Goal: Task Accomplishment & Management: Manage account settings

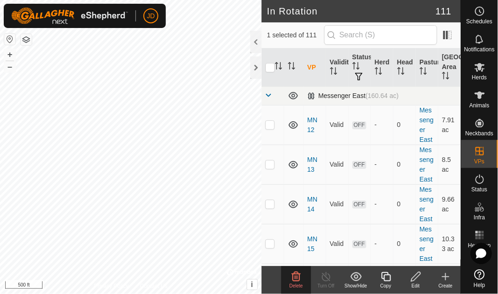
drag, startPoint x: 0, startPoint y: 0, endPoint x: 269, endPoint y: 95, distance: 285.4
click at [269, 95] on span at bounding box center [268, 95] width 7 height 7
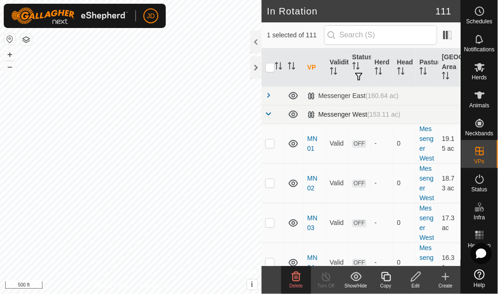
click at [269, 114] on span at bounding box center [268, 113] width 7 height 7
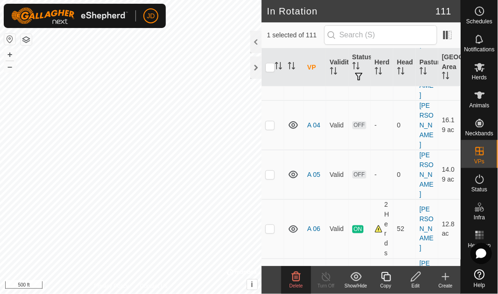
scroll to position [381, 0]
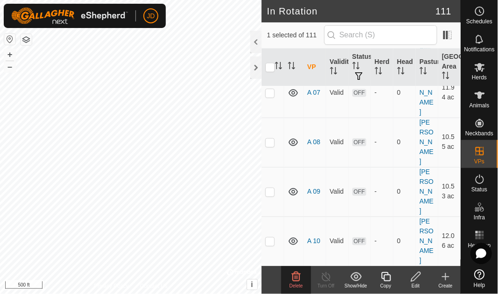
click at [298, 279] on icon at bounding box center [296, 276] width 11 height 11
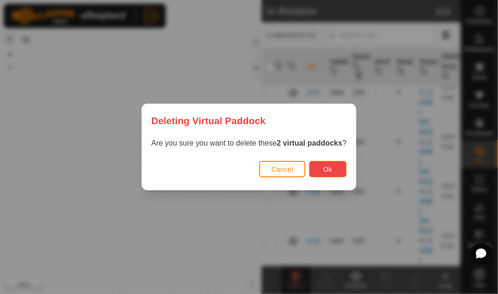
click at [334, 171] on button "Ok" at bounding box center [327, 169] width 37 height 16
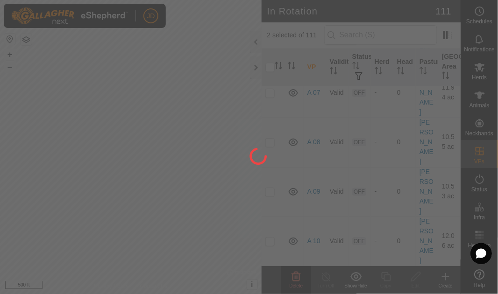
checkbox input "false"
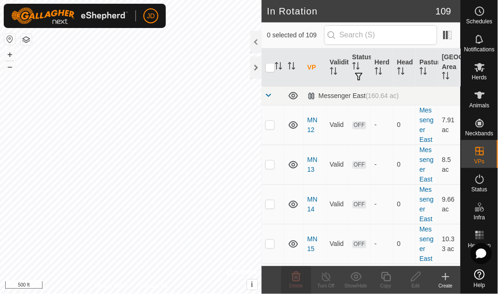
scroll to position [0, 0]
click at [269, 94] on span at bounding box center [268, 95] width 7 height 7
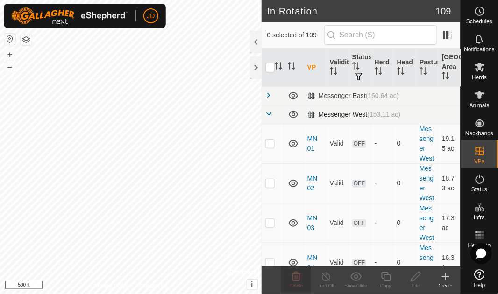
click at [269, 112] on span at bounding box center [268, 113] width 7 height 7
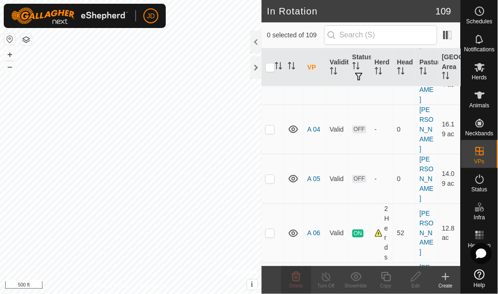
scroll to position [191, 0]
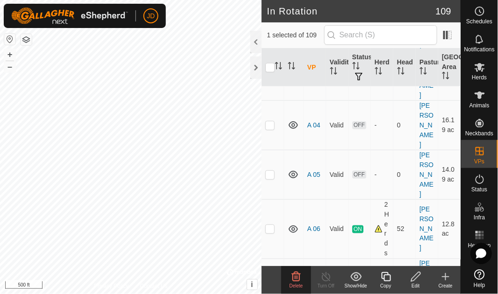
click at [299, 281] on icon at bounding box center [296, 276] width 9 height 9
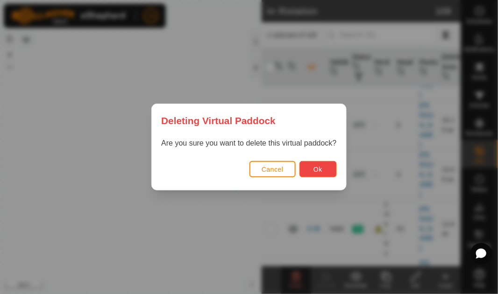
click at [317, 168] on span "Ok" at bounding box center [317, 169] width 9 height 7
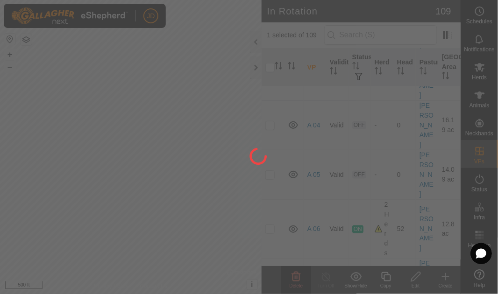
checkbox input "false"
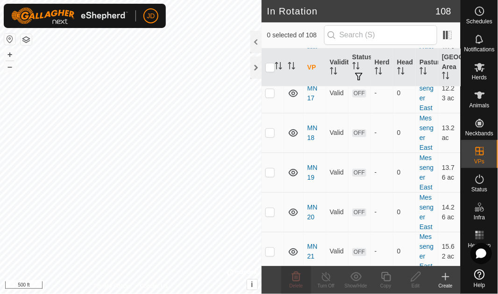
scroll to position [0, 0]
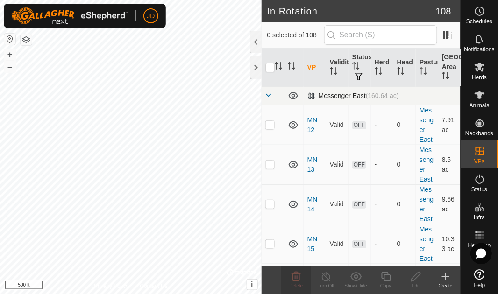
click at [268, 96] on span at bounding box center [268, 95] width 7 height 7
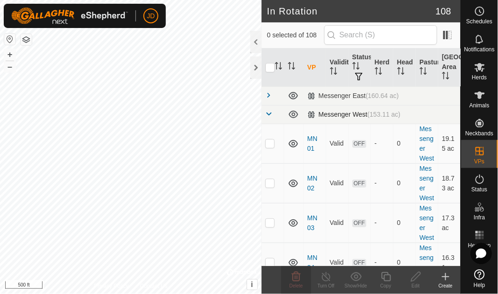
click at [268, 113] on span at bounding box center [268, 113] width 7 height 7
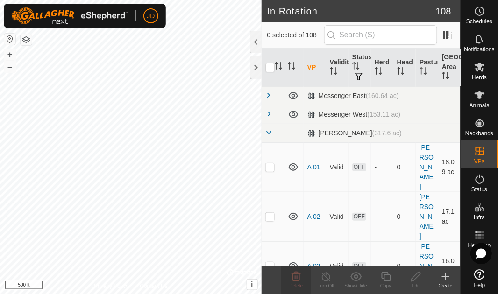
scroll to position [191, 0]
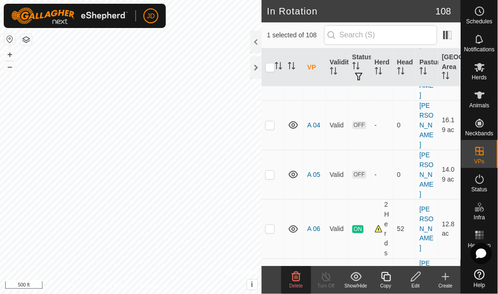
click at [302, 283] on div "Delete" at bounding box center [296, 286] width 30 height 7
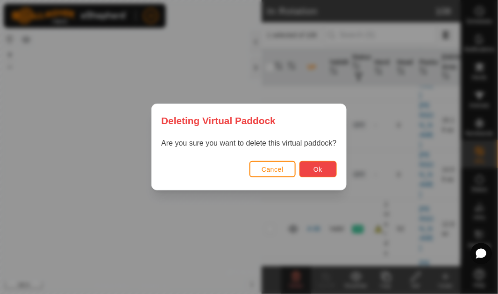
click at [320, 167] on span "Ok" at bounding box center [317, 169] width 9 height 7
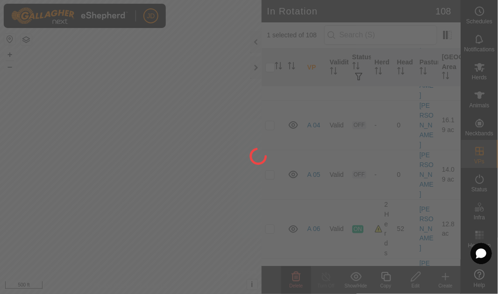
checkbox input "false"
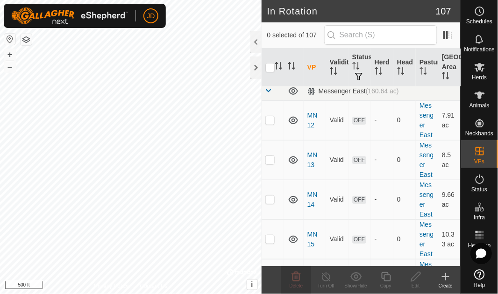
scroll to position [0, 0]
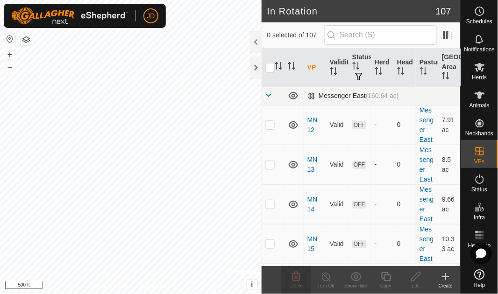
click at [269, 94] on span at bounding box center [268, 95] width 7 height 7
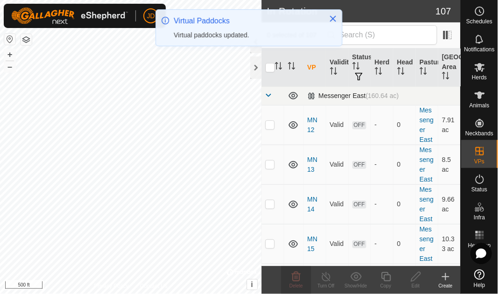
click at [270, 95] on span at bounding box center [268, 95] width 7 height 7
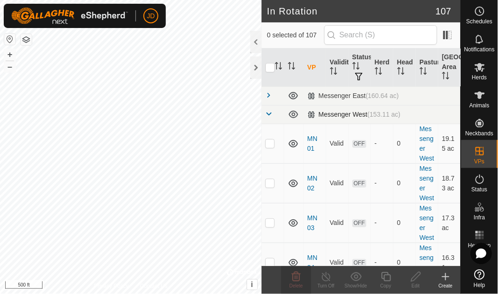
click at [269, 115] on span at bounding box center [268, 113] width 7 height 7
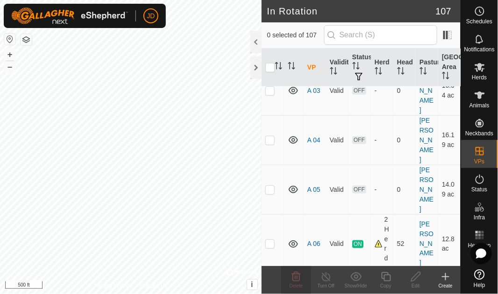
scroll to position [191, 0]
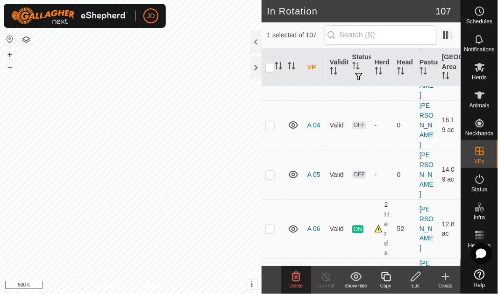
click at [297, 281] on icon at bounding box center [296, 276] width 9 height 9
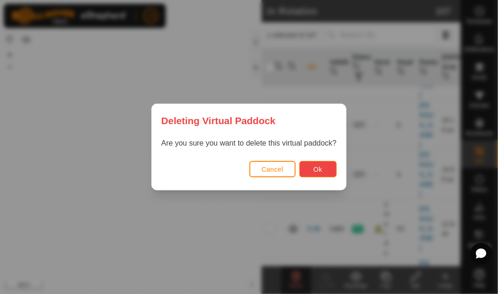
click at [316, 163] on button "Ok" at bounding box center [317, 169] width 37 height 16
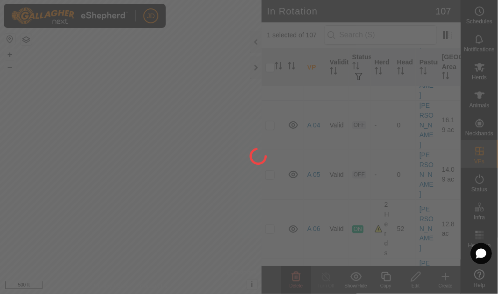
checkbox input "false"
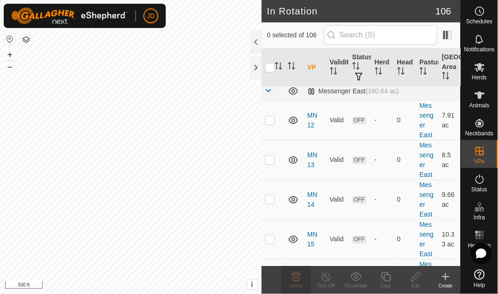
scroll to position [0, 0]
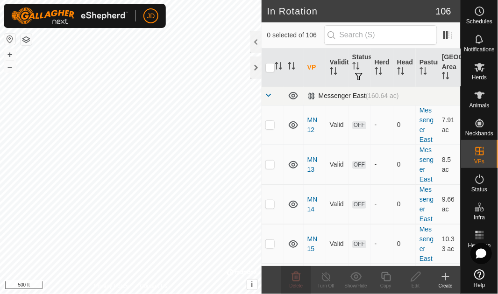
click at [270, 95] on span at bounding box center [268, 95] width 7 height 7
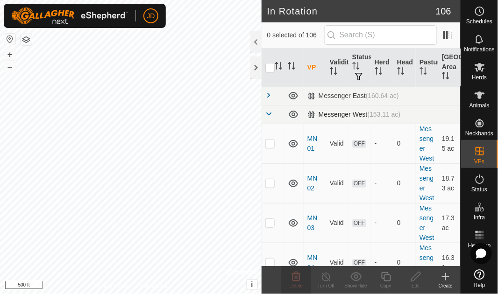
click at [269, 113] on span at bounding box center [268, 113] width 7 height 7
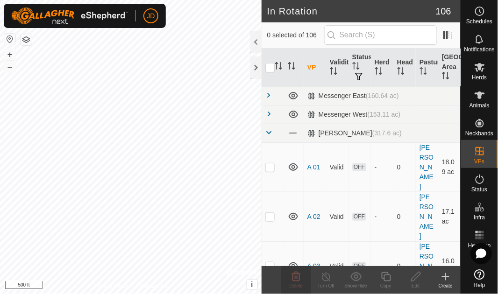
scroll to position [191, 0]
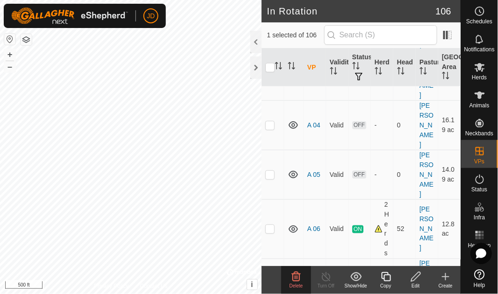
click at [298, 279] on icon at bounding box center [296, 276] width 11 height 11
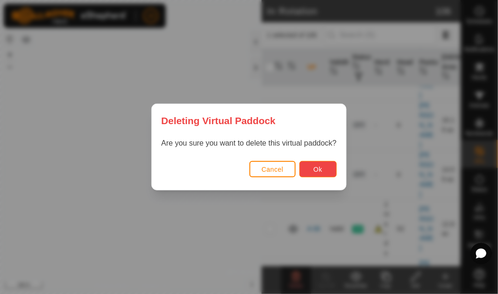
click at [322, 175] on button "Ok" at bounding box center [317, 169] width 37 height 16
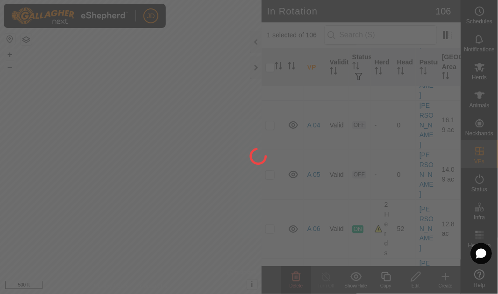
checkbox input "false"
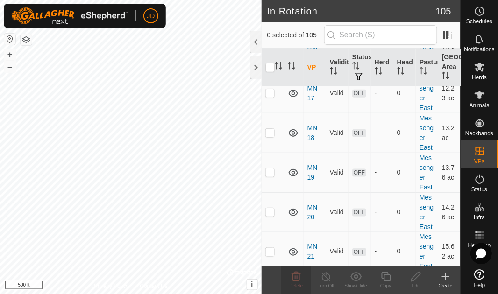
scroll to position [0, 0]
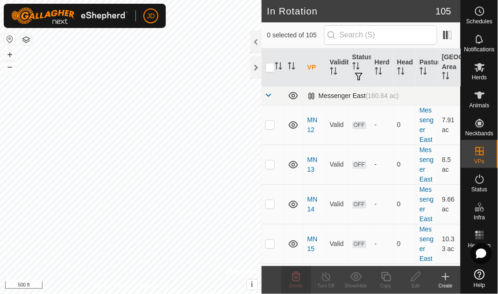
click at [268, 95] on span at bounding box center [268, 95] width 7 height 7
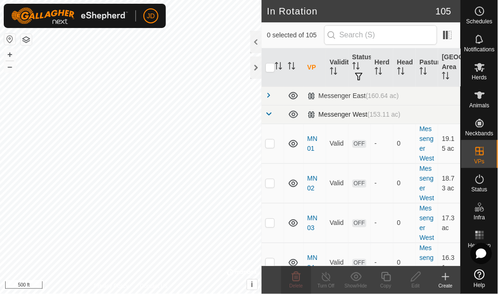
click at [269, 115] on span at bounding box center [268, 113] width 7 height 7
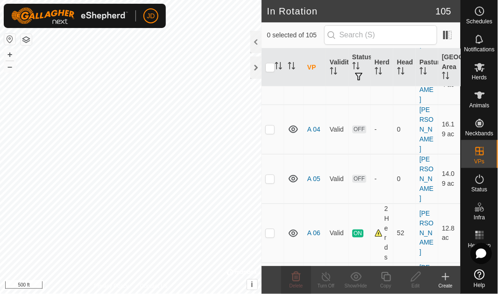
scroll to position [191, 0]
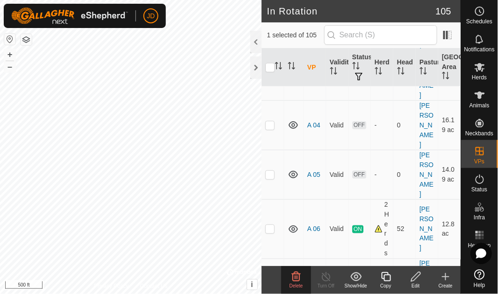
click at [299, 284] on span "Delete" at bounding box center [297, 286] width 14 height 5
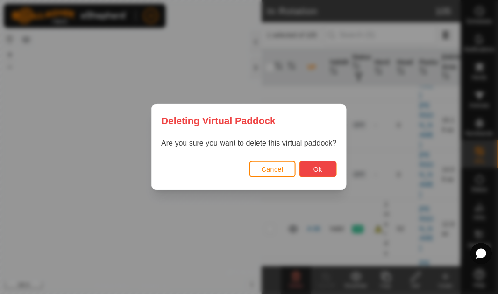
click at [323, 173] on button "Ok" at bounding box center [317, 169] width 37 height 16
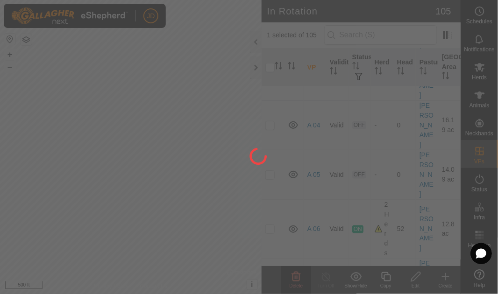
checkbox input "false"
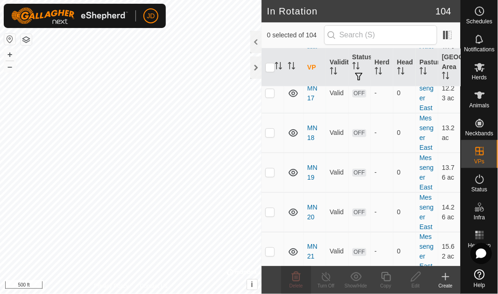
scroll to position [0, 0]
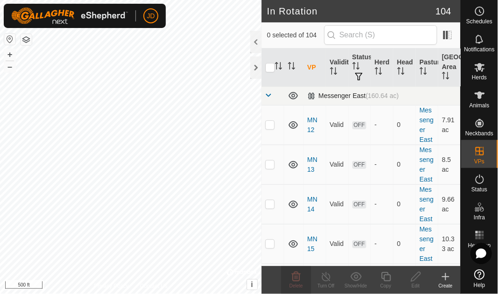
click at [268, 96] on span at bounding box center [268, 95] width 7 height 7
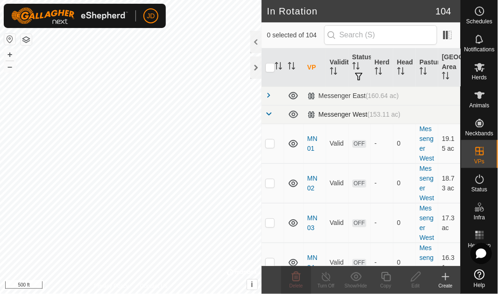
click at [270, 114] on span at bounding box center [268, 113] width 7 height 7
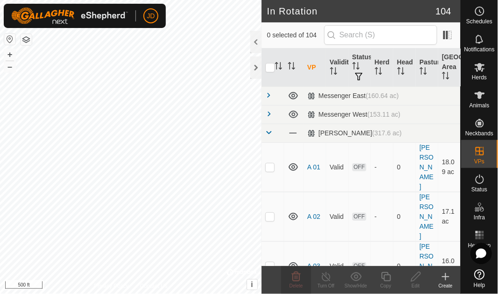
scroll to position [191, 0]
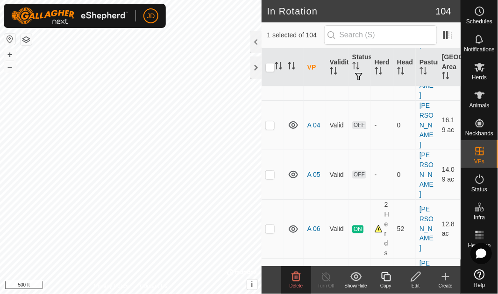
click at [299, 285] on span "Delete" at bounding box center [297, 286] width 14 height 5
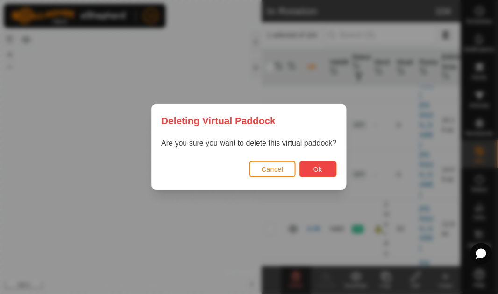
click at [323, 166] on button "Ok" at bounding box center [317, 169] width 37 height 16
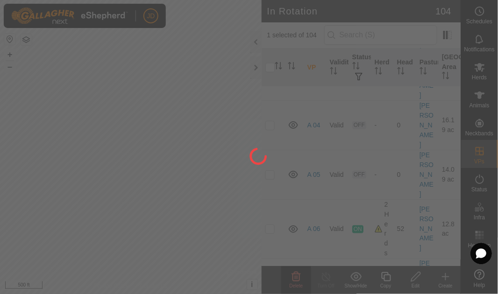
checkbox input "false"
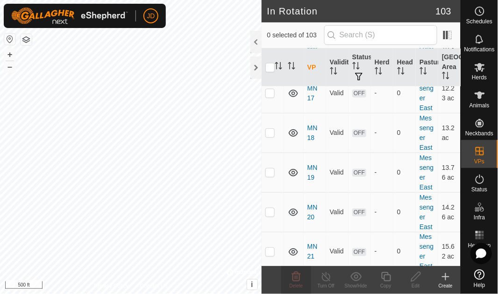
scroll to position [0, 0]
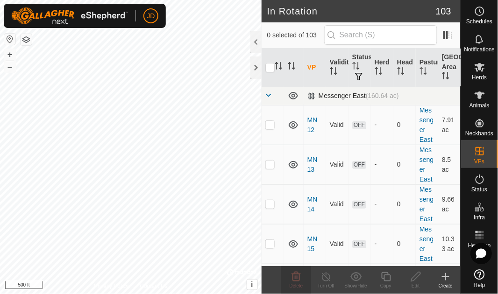
click at [270, 94] on span at bounding box center [268, 95] width 7 height 7
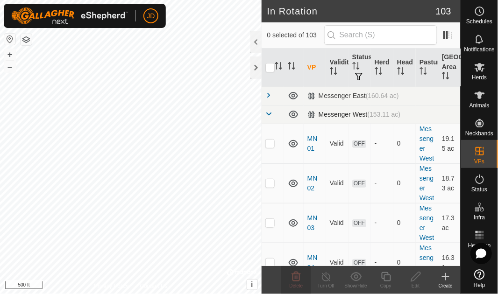
click at [270, 113] on span at bounding box center [268, 113] width 7 height 7
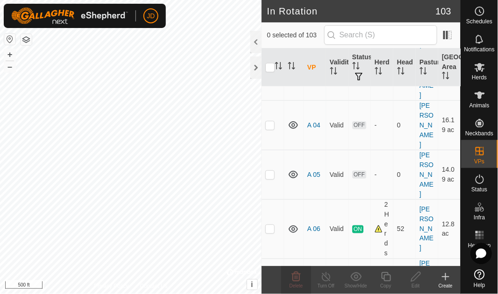
scroll to position [381, 0]
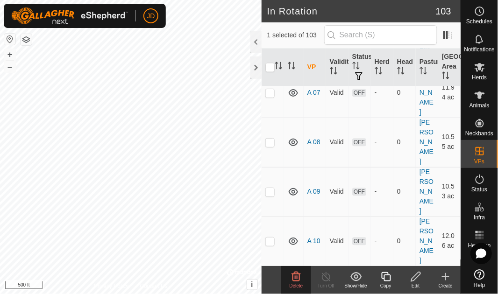
click at [297, 281] on icon at bounding box center [296, 276] width 9 height 9
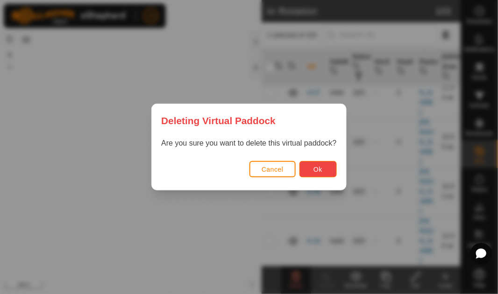
click at [321, 171] on span "Ok" at bounding box center [317, 169] width 9 height 7
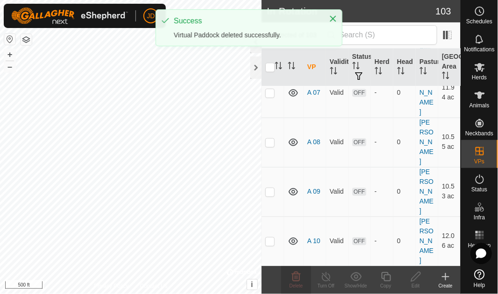
checkbox input "false"
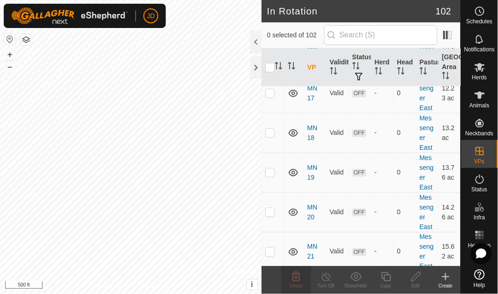
scroll to position [0, 0]
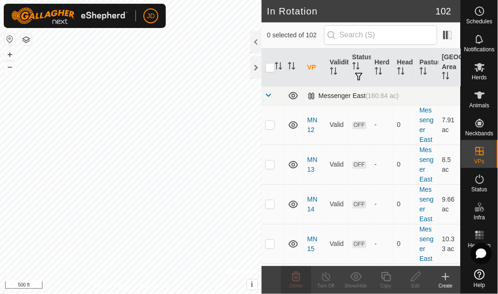
click at [269, 95] on span at bounding box center [268, 95] width 7 height 7
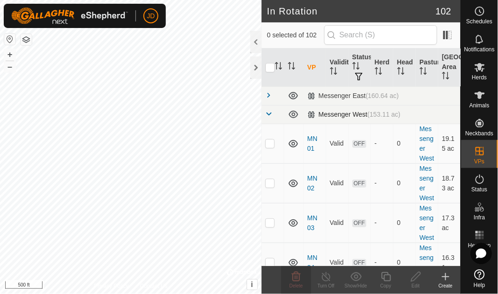
click at [268, 111] on span at bounding box center [268, 113] width 7 height 7
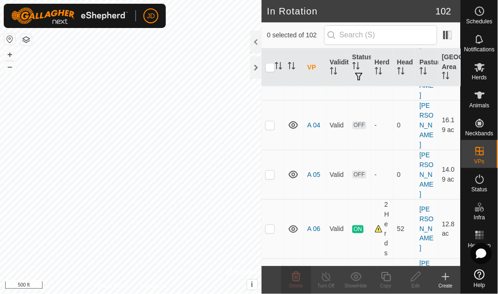
scroll to position [381, 0]
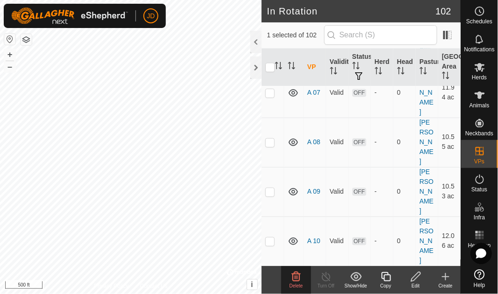
click at [300, 283] on div "Delete" at bounding box center [296, 286] width 30 height 7
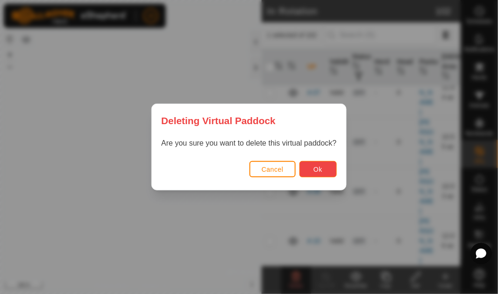
click at [322, 171] on button "Ok" at bounding box center [317, 169] width 37 height 16
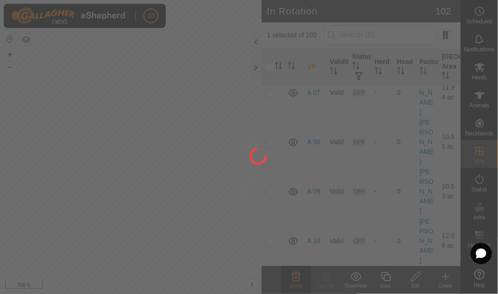
checkbox input "false"
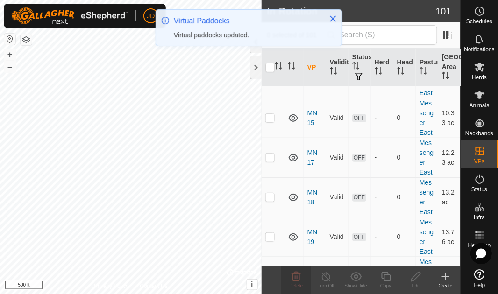
scroll to position [0, 0]
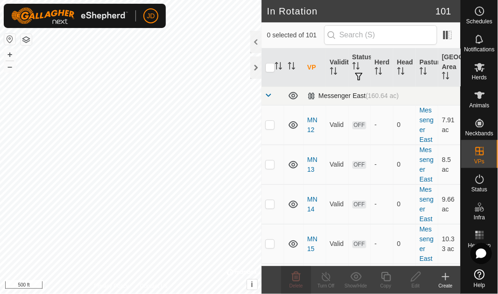
click at [269, 96] on span at bounding box center [268, 95] width 7 height 7
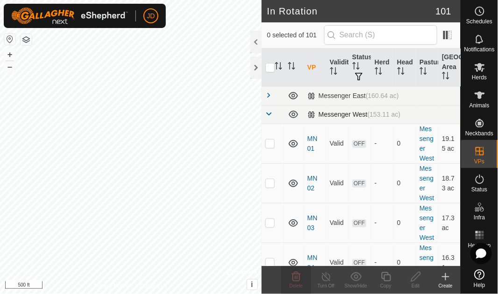
click at [270, 113] on span at bounding box center [268, 113] width 7 height 7
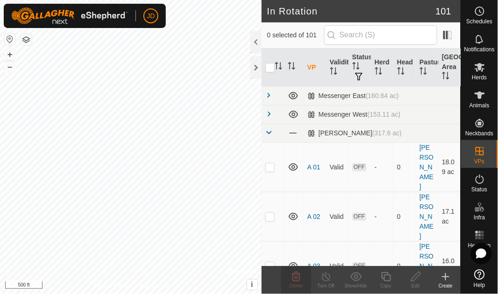
scroll to position [191, 0]
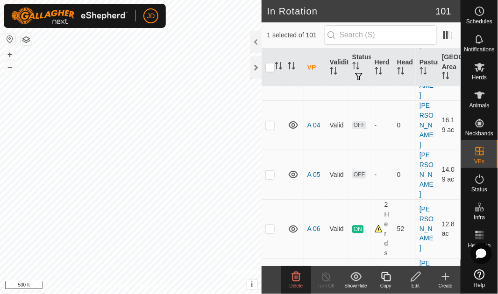
click at [298, 283] on div "Delete" at bounding box center [296, 286] width 30 height 7
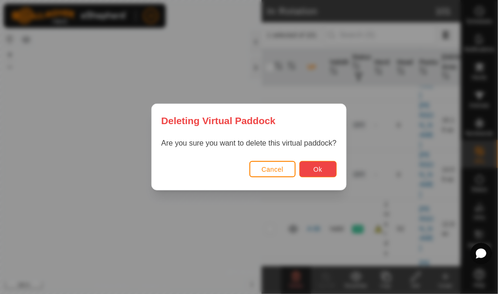
click at [325, 163] on button "Ok" at bounding box center [317, 169] width 37 height 16
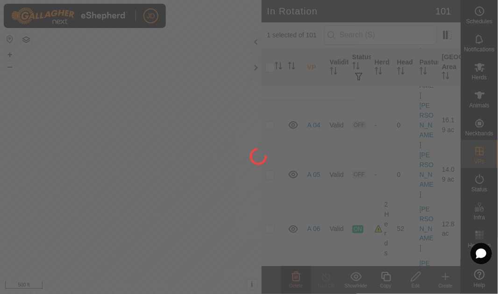
checkbox input "false"
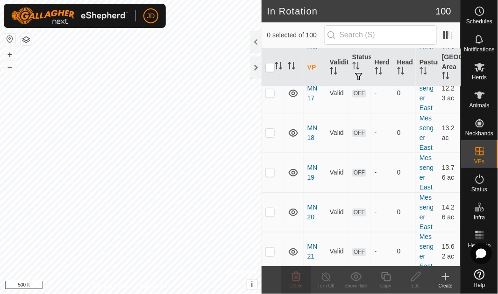
scroll to position [0, 0]
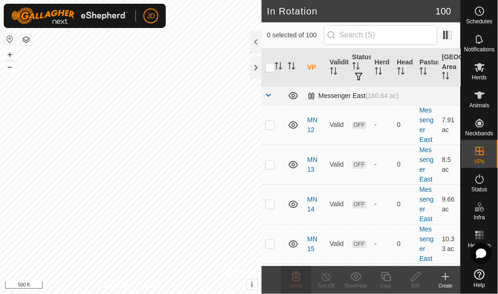
click at [269, 94] on span at bounding box center [268, 95] width 7 height 7
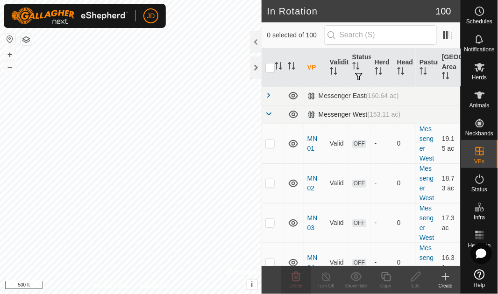
click at [269, 113] on span at bounding box center [268, 113] width 7 height 7
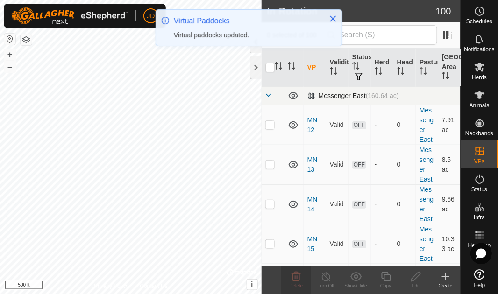
click at [269, 94] on span at bounding box center [268, 95] width 7 height 7
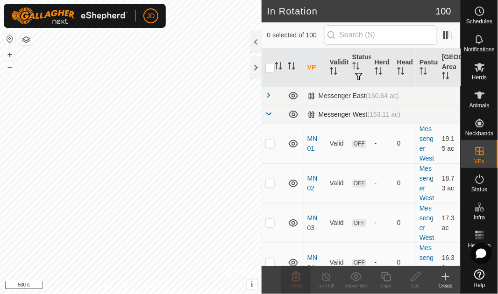
click at [268, 112] on span at bounding box center [268, 113] width 7 height 7
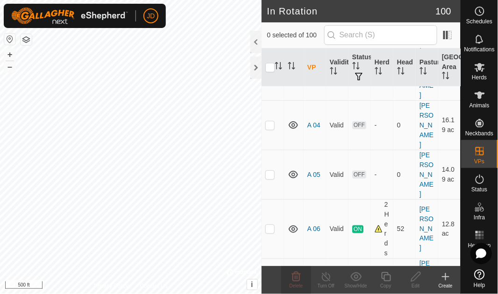
scroll to position [381, 0]
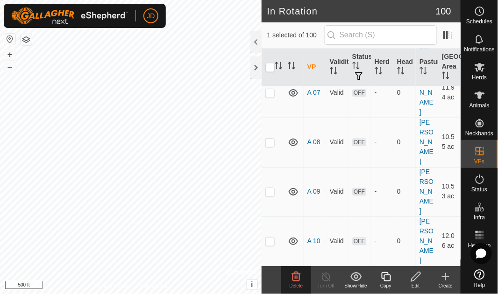
click at [297, 284] on span "Delete" at bounding box center [297, 286] width 14 height 5
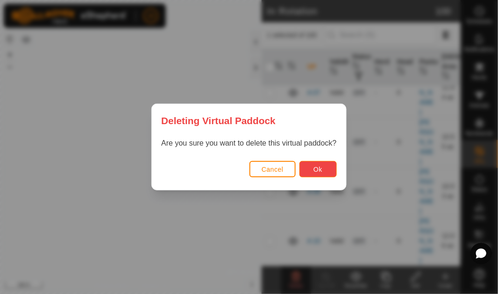
click at [324, 171] on button "Ok" at bounding box center [317, 169] width 37 height 16
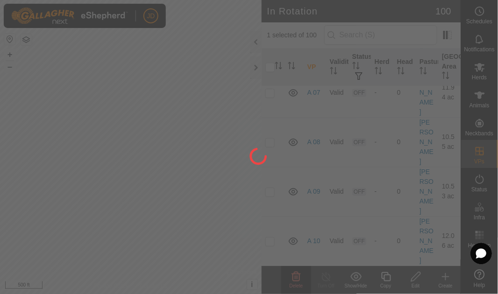
checkbox input "false"
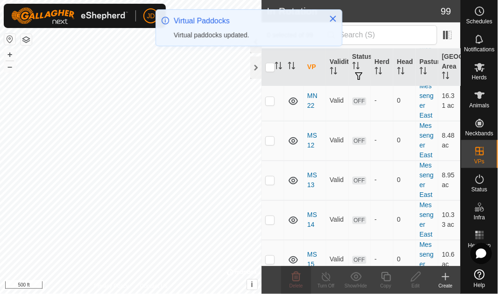
scroll to position [0, 0]
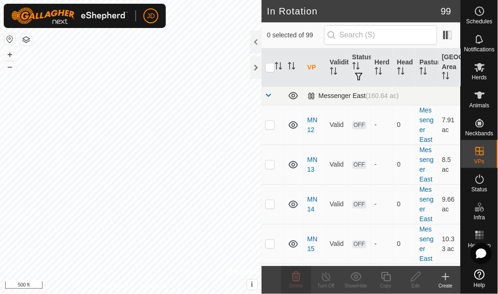
click at [268, 94] on span at bounding box center [268, 95] width 7 height 7
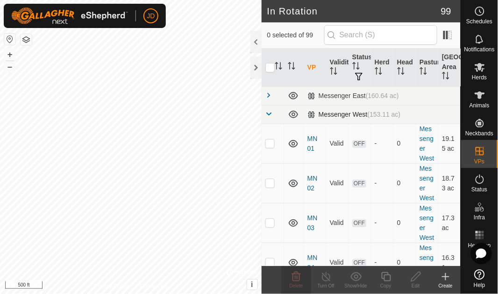
click at [269, 114] on span at bounding box center [268, 113] width 7 height 7
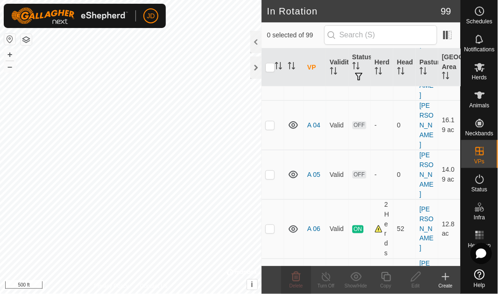
scroll to position [381, 0]
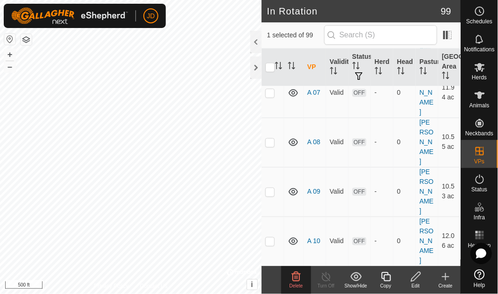
click at [299, 281] on icon at bounding box center [296, 276] width 9 height 9
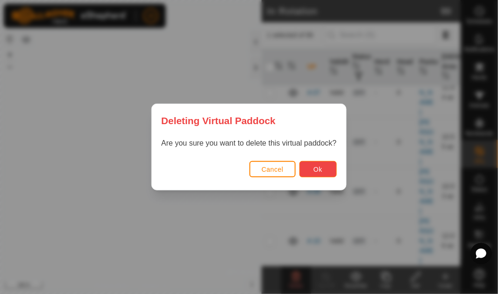
click at [321, 164] on button "Ok" at bounding box center [317, 169] width 37 height 16
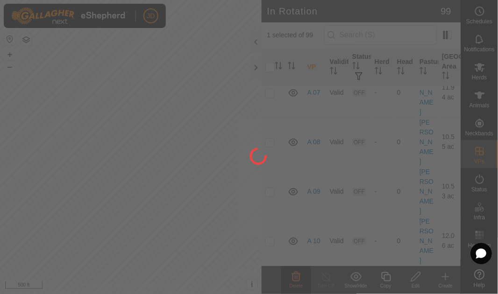
checkbox input "false"
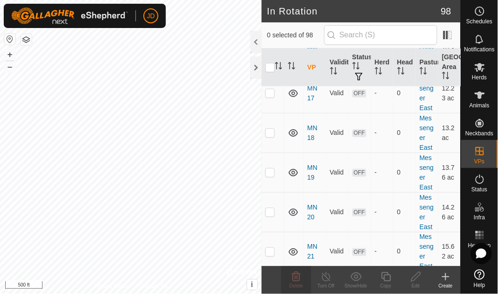
scroll to position [0, 0]
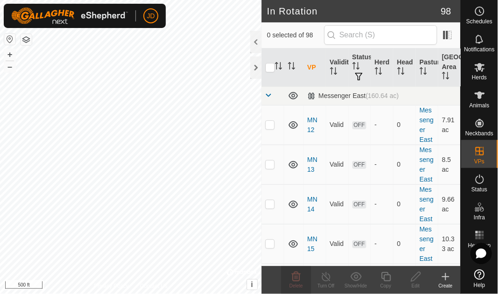
click at [270, 93] on span at bounding box center [268, 95] width 7 height 7
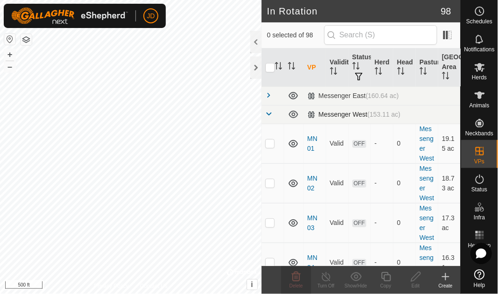
click at [269, 113] on span at bounding box center [268, 113] width 7 height 7
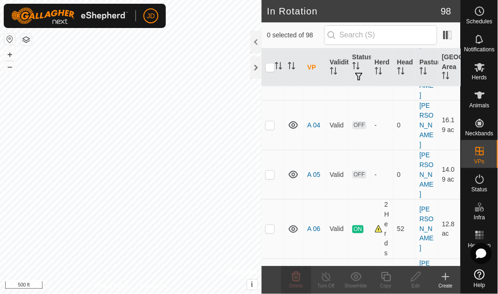
scroll to position [381, 0]
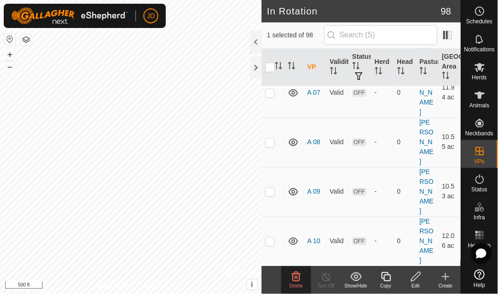
click at [294, 277] on icon at bounding box center [296, 276] width 11 height 11
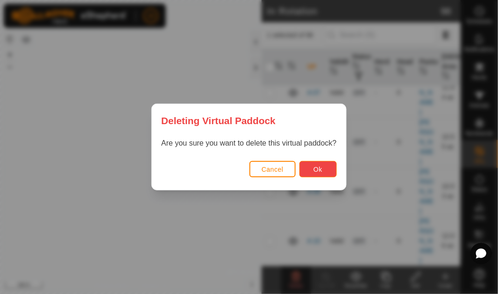
click at [327, 165] on button "Ok" at bounding box center [317, 169] width 37 height 16
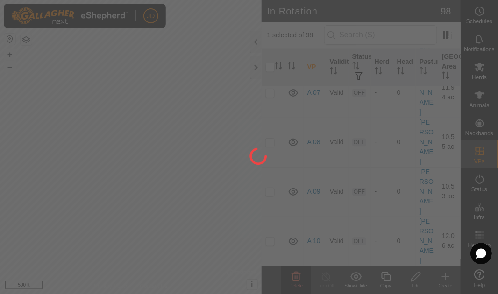
checkbox input "false"
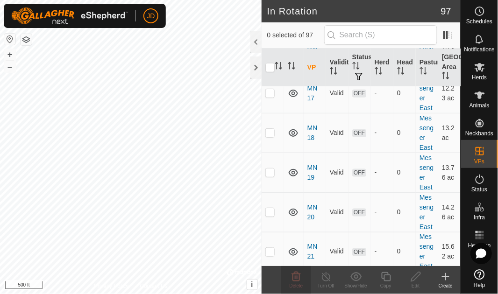
scroll to position [0, 0]
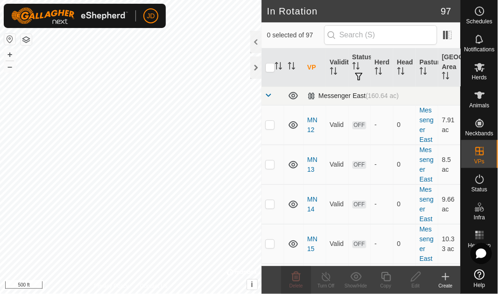
click at [269, 94] on span at bounding box center [268, 95] width 7 height 7
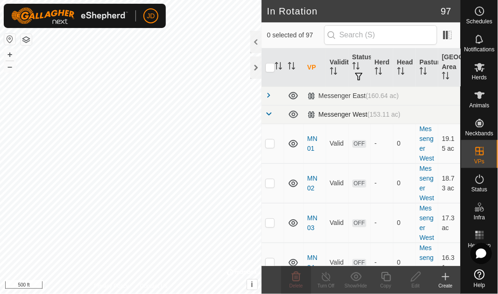
click at [269, 112] on span at bounding box center [268, 113] width 7 height 7
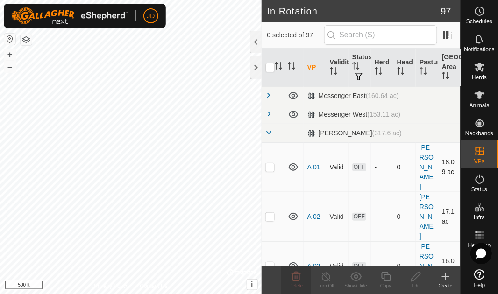
click at [270, 163] on p-checkbox at bounding box center [269, 166] width 9 height 7
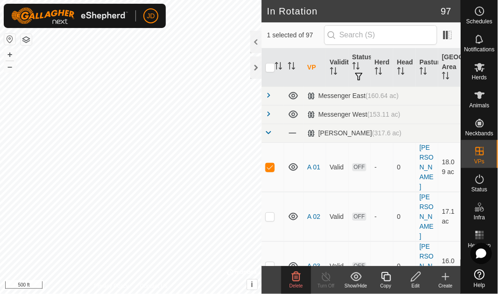
click at [298, 277] on icon at bounding box center [296, 276] width 11 height 11
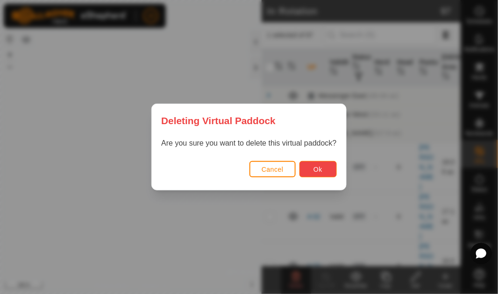
click at [320, 168] on span "Ok" at bounding box center [317, 169] width 9 height 7
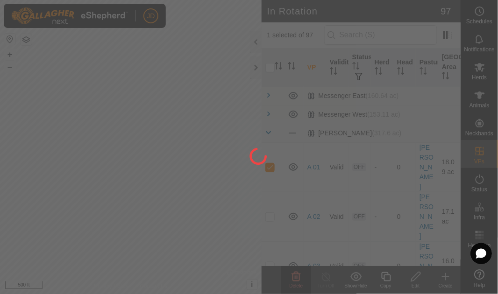
checkbox input "false"
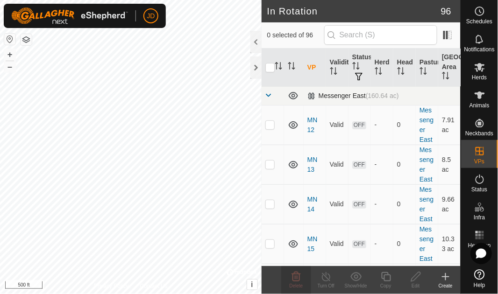
click at [269, 95] on span at bounding box center [268, 95] width 7 height 7
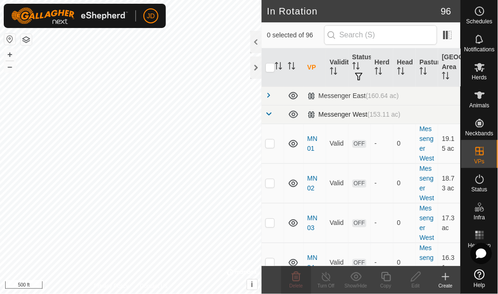
click at [268, 114] on span at bounding box center [268, 113] width 7 height 7
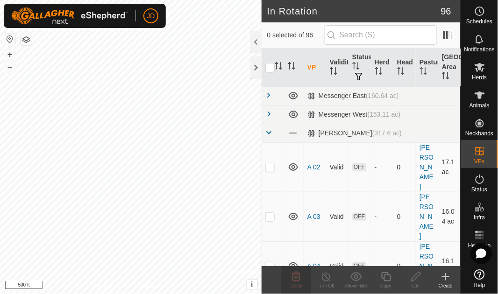
click at [273, 163] on p-checkbox at bounding box center [269, 166] width 9 height 7
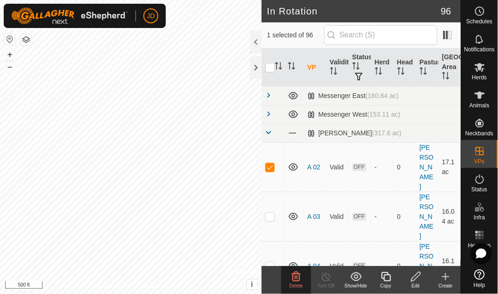
click at [297, 270] on div "Delete" at bounding box center [296, 280] width 30 height 28
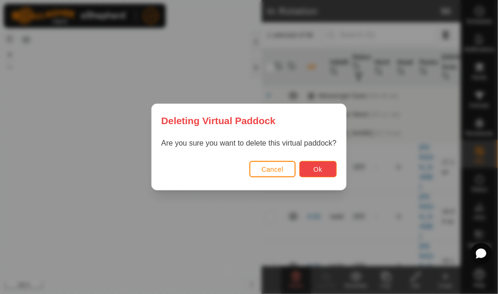
click at [323, 167] on button "Ok" at bounding box center [317, 169] width 37 height 16
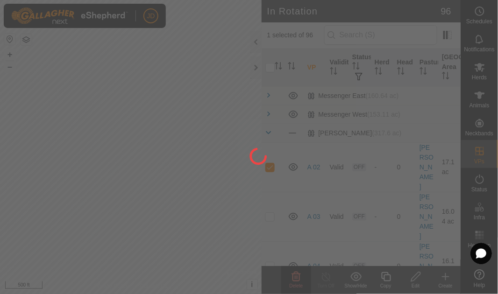
checkbox input "false"
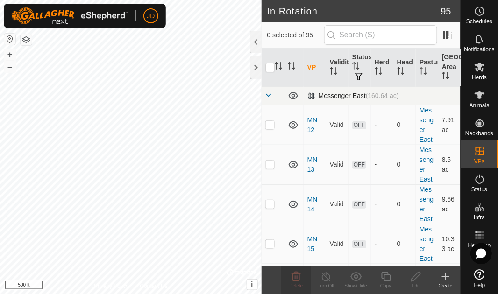
click at [271, 94] on span at bounding box center [268, 95] width 7 height 7
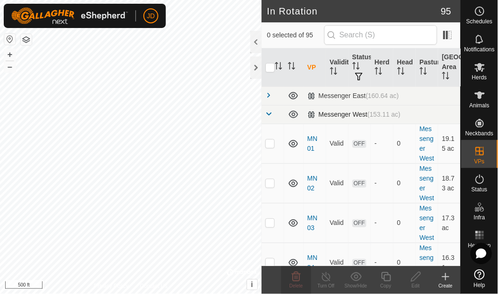
click at [269, 113] on span at bounding box center [268, 113] width 7 height 7
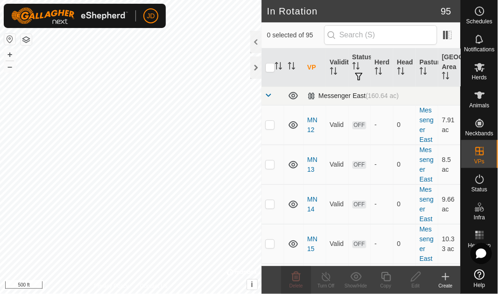
click at [269, 93] on span at bounding box center [268, 95] width 7 height 7
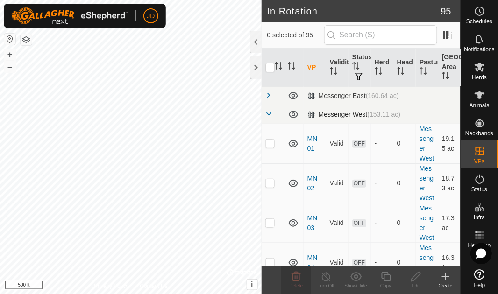
click at [268, 113] on span at bounding box center [268, 113] width 7 height 7
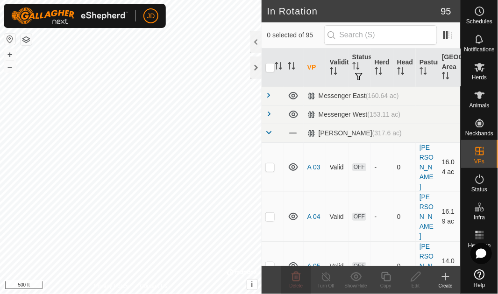
click at [271, 163] on p-checkbox at bounding box center [269, 166] width 9 height 7
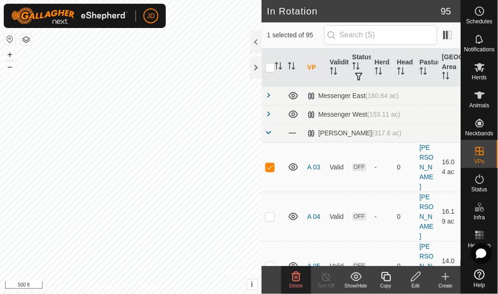
click at [298, 282] on icon at bounding box center [296, 276] width 11 height 11
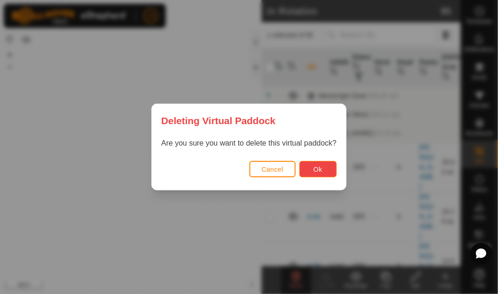
click at [326, 168] on button "Ok" at bounding box center [317, 169] width 37 height 16
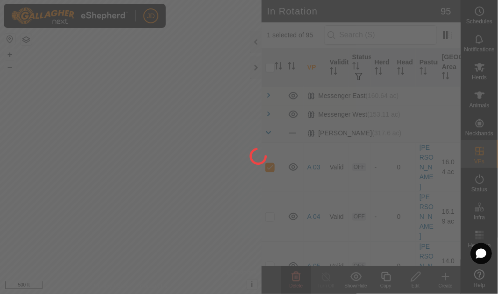
checkbox input "false"
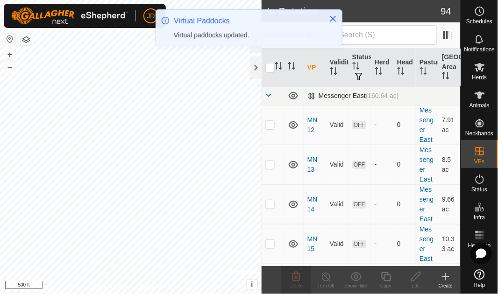
click at [270, 96] on span at bounding box center [268, 95] width 7 height 7
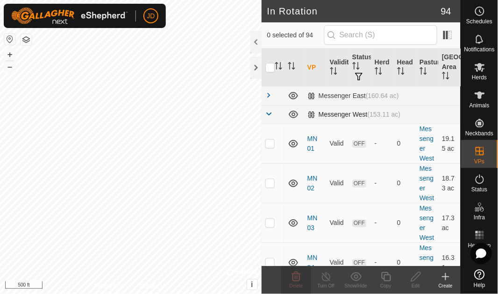
click at [270, 114] on span at bounding box center [268, 113] width 7 height 7
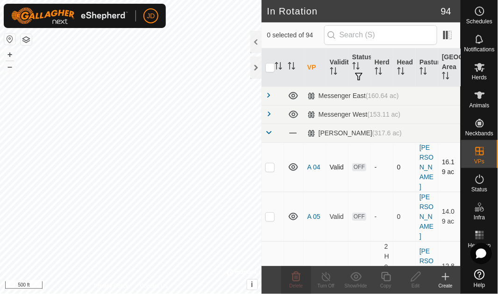
click at [272, 163] on p-checkbox at bounding box center [269, 166] width 9 height 7
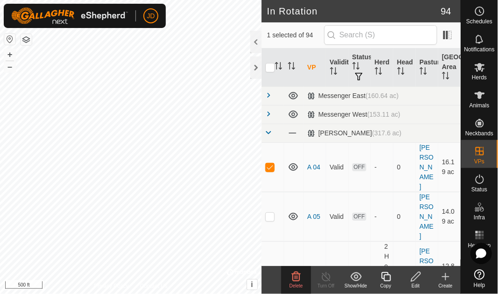
click at [299, 278] on icon at bounding box center [296, 276] width 9 height 9
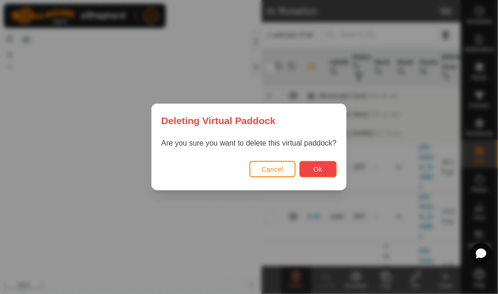
click at [321, 175] on button "Ok" at bounding box center [317, 169] width 37 height 16
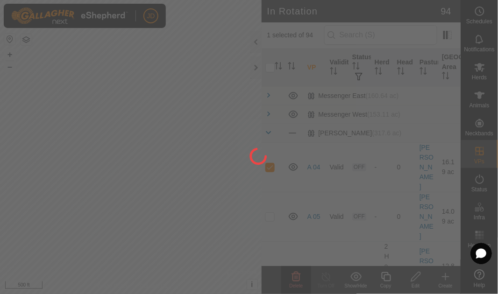
checkbox input "false"
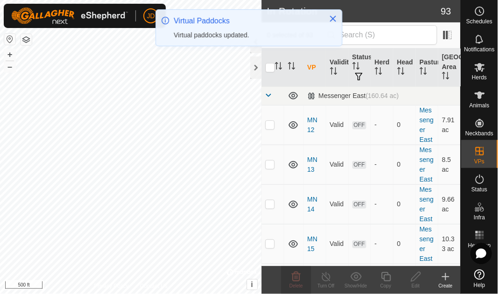
click at [270, 95] on span at bounding box center [268, 95] width 7 height 7
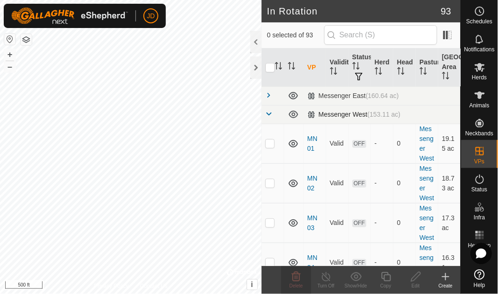
click at [269, 112] on span at bounding box center [268, 113] width 7 height 7
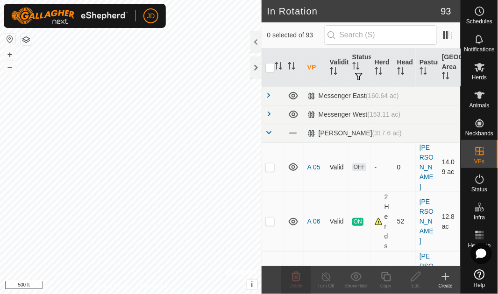
click at [271, 163] on p-checkbox at bounding box center [269, 166] width 9 height 7
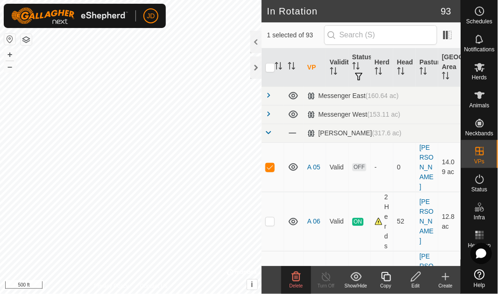
click at [299, 280] on icon at bounding box center [296, 276] width 9 height 9
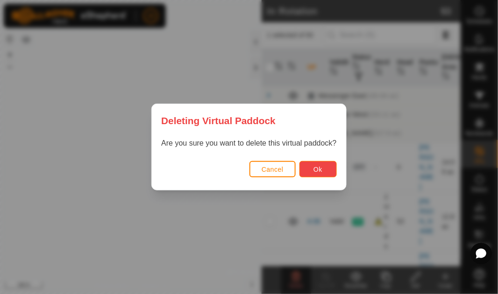
click at [322, 168] on span "Ok" at bounding box center [317, 169] width 9 height 7
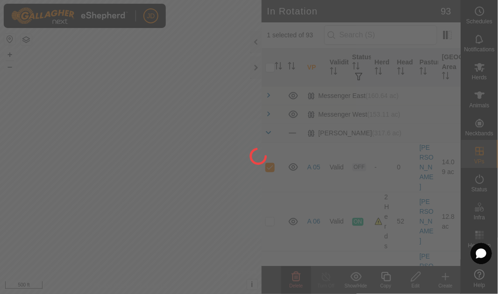
checkbox input "false"
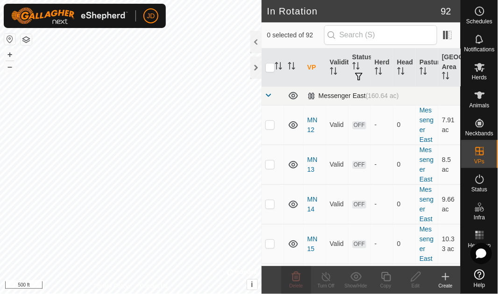
click at [270, 96] on span at bounding box center [268, 95] width 7 height 7
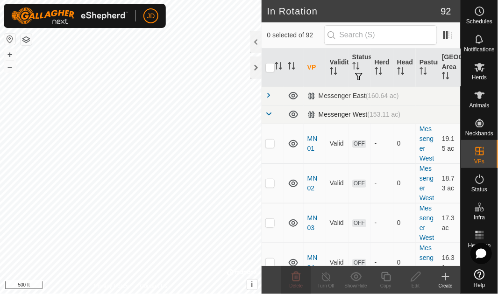
click at [271, 115] on span at bounding box center [268, 113] width 7 height 7
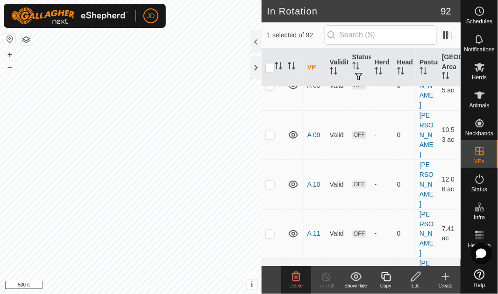
click at [299, 288] on span "Delete" at bounding box center [297, 286] width 14 height 5
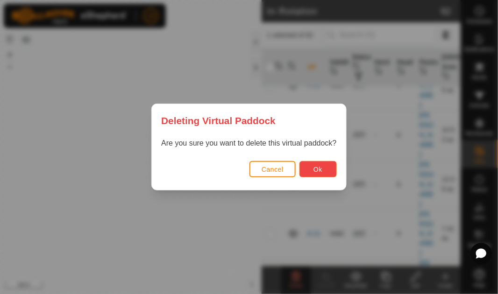
click at [319, 167] on span "Ok" at bounding box center [317, 169] width 9 height 7
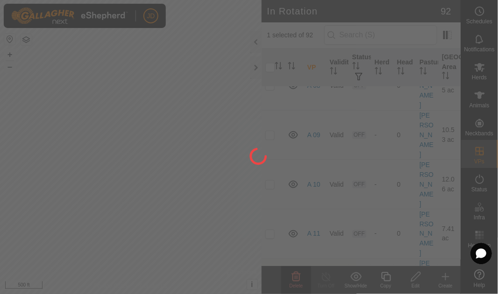
checkbox input "false"
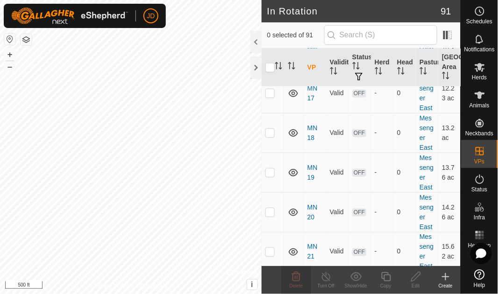
scroll to position [0, 0]
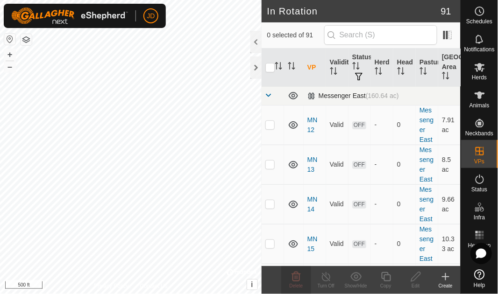
click at [268, 93] on span at bounding box center [268, 95] width 7 height 7
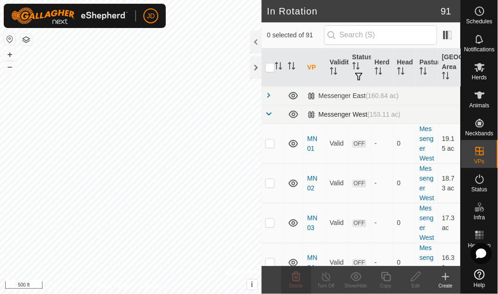
click at [269, 115] on span at bounding box center [268, 113] width 7 height 7
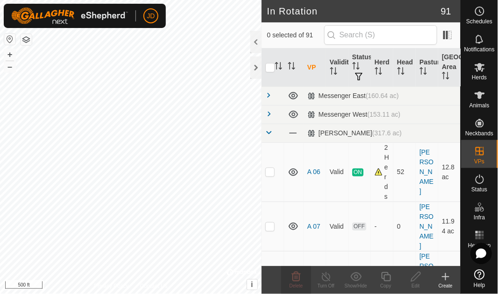
scroll to position [191, 0]
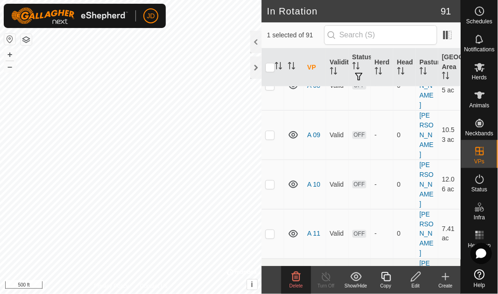
click at [298, 280] on icon at bounding box center [296, 276] width 11 height 11
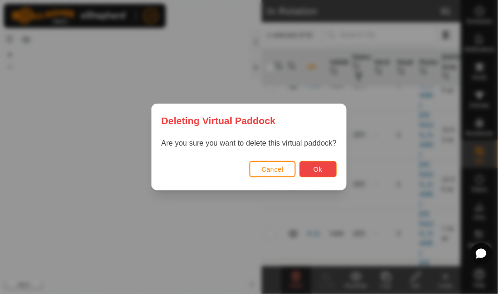
click at [321, 170] on span "Ok" at bounding box center [317, 169] width 9 height 7
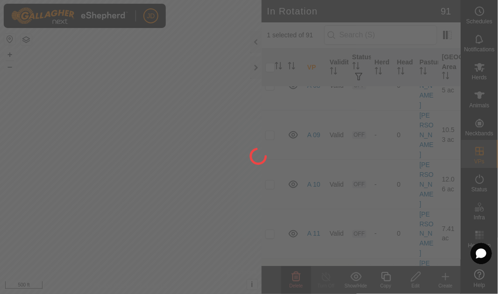
checkbox input "false"
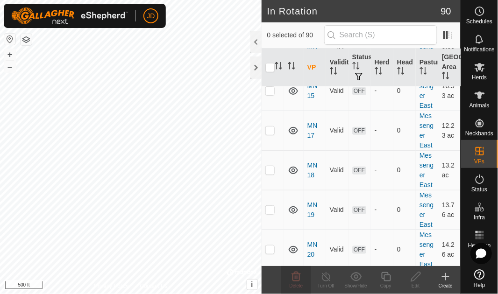
scroll to position [0, 0]
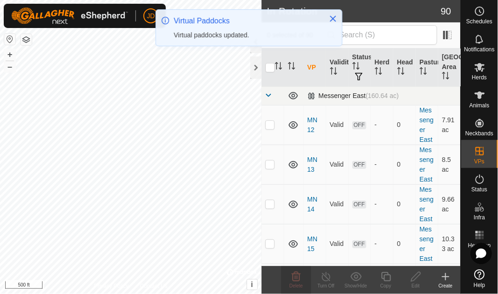
click at [271, 95] on span at bounding box center [268, 95] width 7 height 7
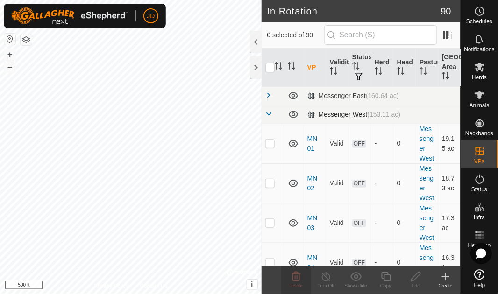
click at [269, 113] on span at bounding box center [268, 113] width 7 height 7
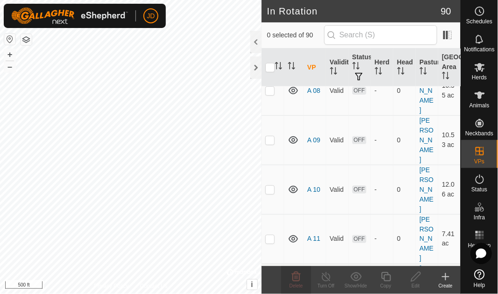
scroll to position [191, 0]
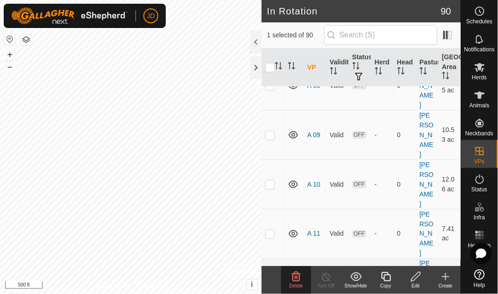
click at [296, 280] on icon at bounding box center [296, 276] width 11 height 11
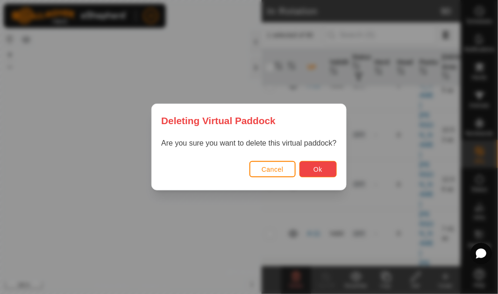
click at [317, 168] on span "Ok" at bounding box center [317, 169] width 9 height 7
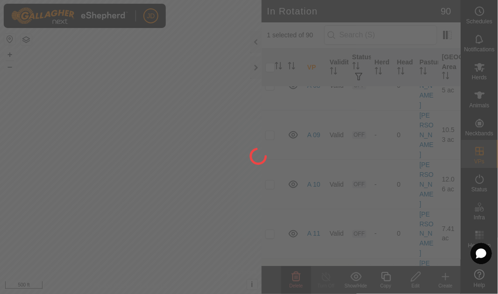
checkbox input "false"
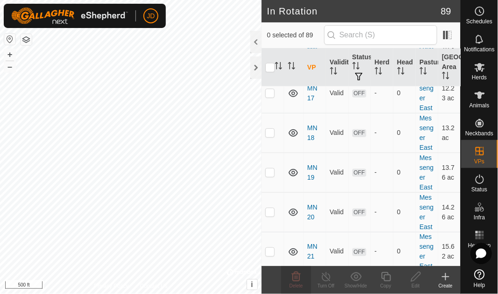
scroll to position [0, 0]
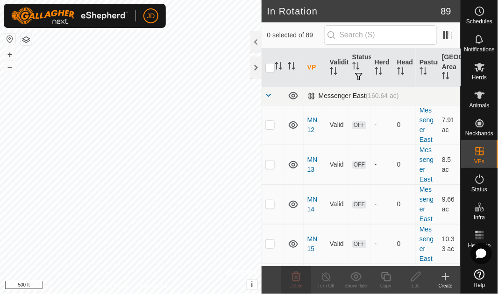
click at [268, 93] on span at bounding box center [268, 95] width 7 height 7
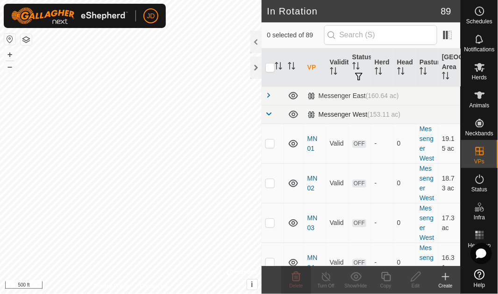
click at [269, 114] on span at bounding box center [268, 113] width 7 height 7
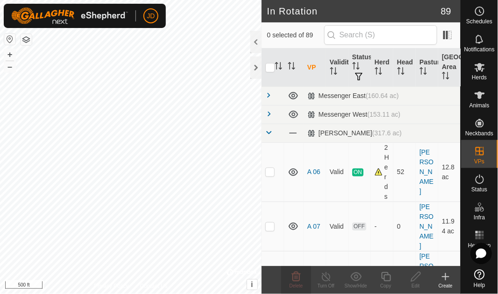
scroll to position [191, 0]
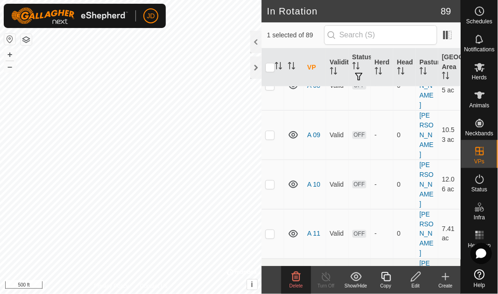
click at [298, 278] on icon at bounding box center [296, 276] width 11 height 11
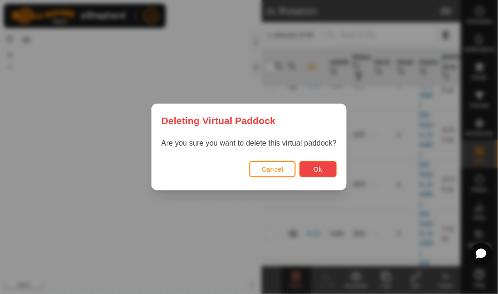
click at [321, 164] on button "Ok" at bounding box center [317, 169] width 37 height 16
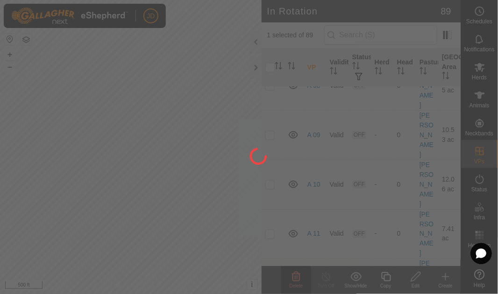
checkbox input "false"
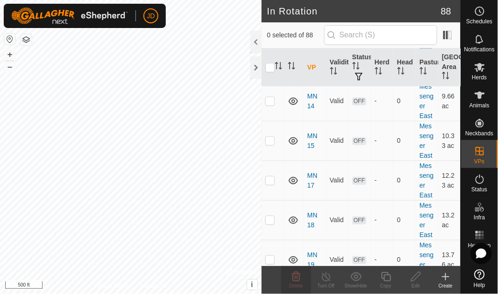
scroll to position [0, 0]
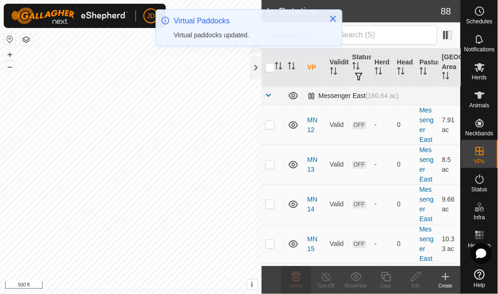
click at [269, 93] on span at bounding box center [268, 95] width 7 height 7
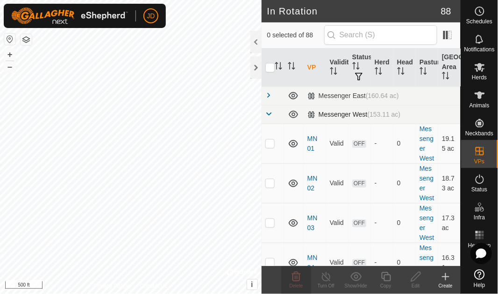
click at [269, 115] on span at bounding box center [268, 113] width 7 height 7
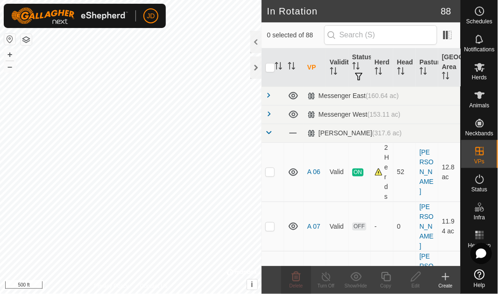
scroll to position [191, 0]
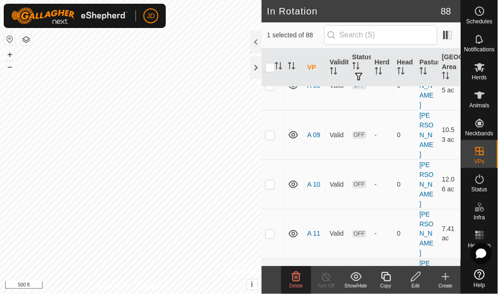
click at [297, 280] on icon at bounding box center [296, 276] width 11 height 11
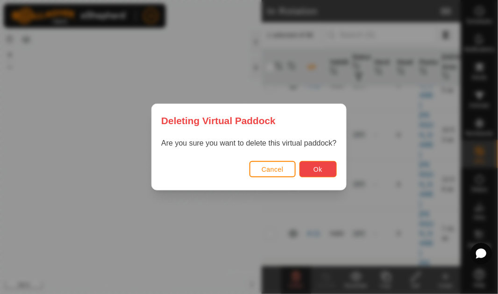
click at [316, 166] on span "Ok" at bounding box center [317, 169] width 9 height 7
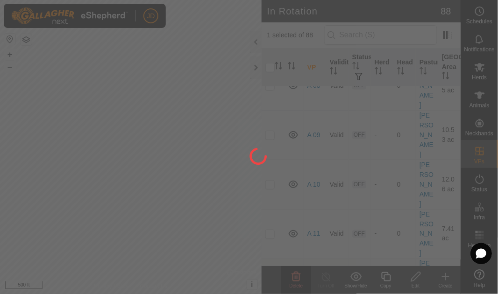
checkbox input "false"
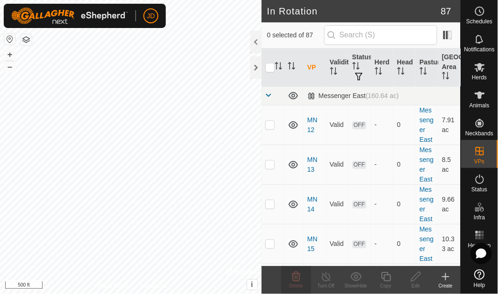
scroll to position [0, 0]
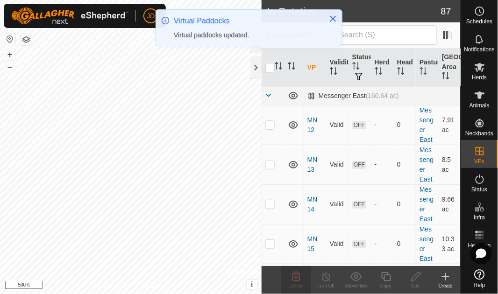
click at [271, 95] on span at bounding box center [268, 95] width 7 height 7
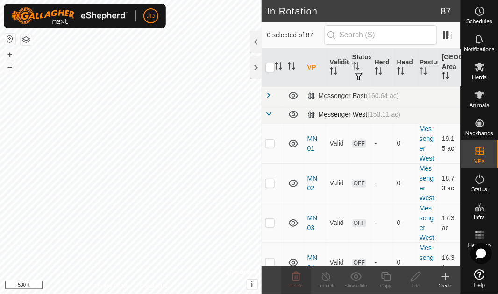
click at [270, 114] on span at bounding box center [268, 113] width 7 height 7
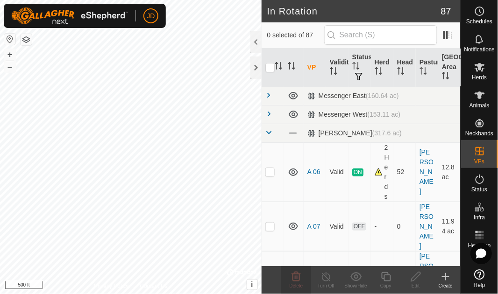
scroll to position [191, 0]
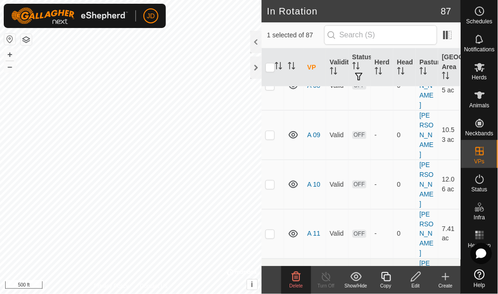
click at [295, 277] on icon at bounding box center [296, 276] width 11 height 11
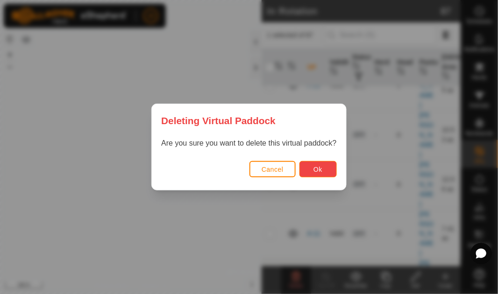
click at [323, 171] on button "Ok" at bounding box center [317, 169] width 37 height 16
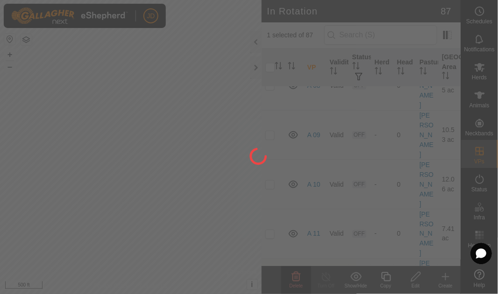
checkbox input "false"
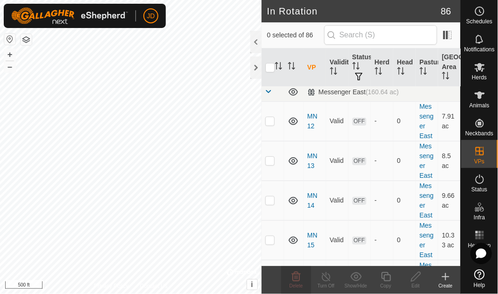
scroll to position [0, 0]
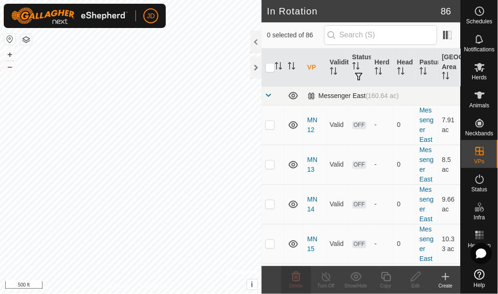
click at [272, 94] on span at bounding box center [268, 95] width 7 height 7
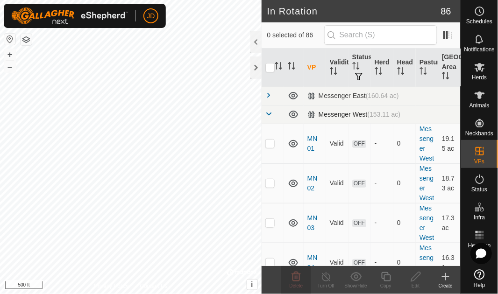
click at [269, 113] on span at bounding box center [268, 113] width 7 height 7
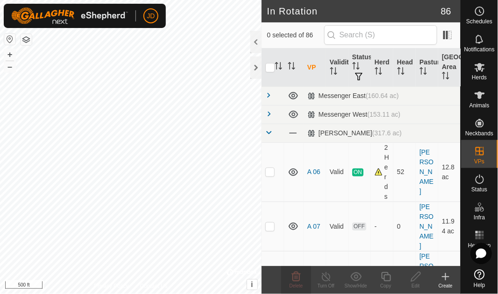
scroll to position [191, 0]
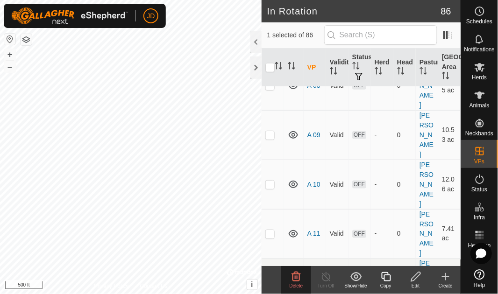
click at [295, 282] on icon at bounding box center [296, 276] width 11 height 11
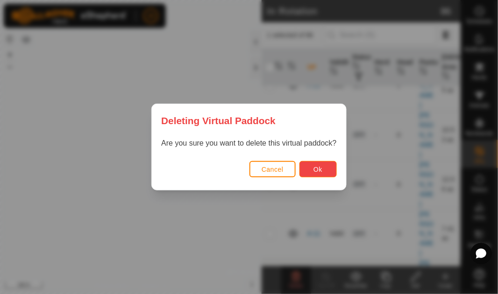
click at [321, 166] on span "Ok" at bounding box center [317, 169] width 9 height 7
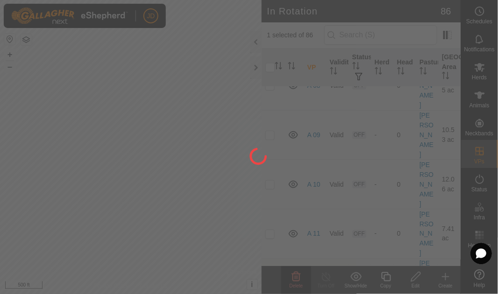
checkbox input "false"
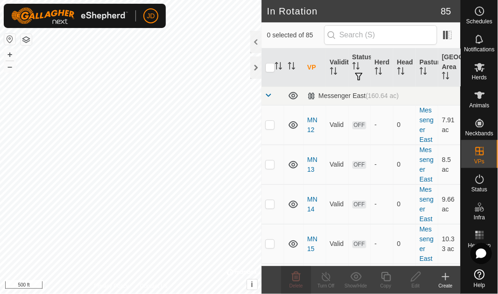
scroll to position [0, 0]
click at [270, 93] on span at bounding box center [268, 95] width 7 height 7
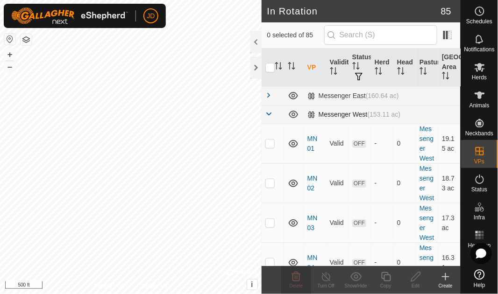
click at [269, 112] on span at bounding box center [268, 113] width 7 height 7
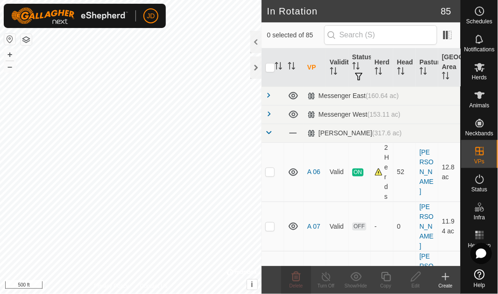
scroll to position [191, 0]
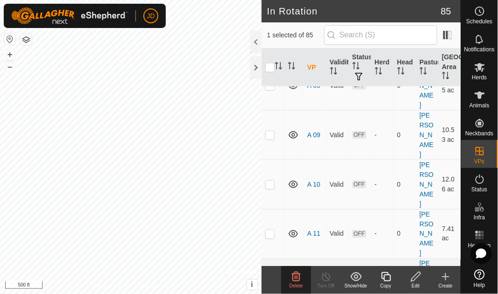
click at [297, 279] on icon at bounding box center [296, 276] width 11 height 11
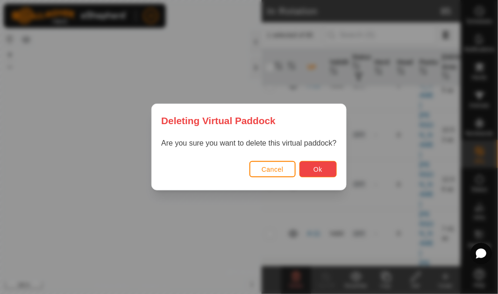
click at [325, 168] on button "Ok" at bounding box center [317, 169] width 37 height 16
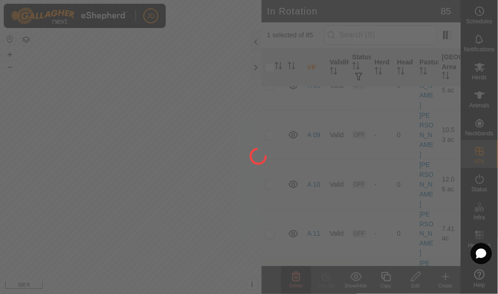
checkbox input "false"
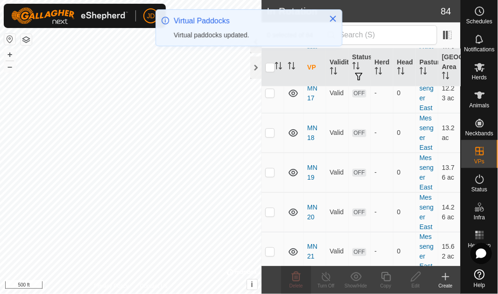
scroll to position [0, 0]
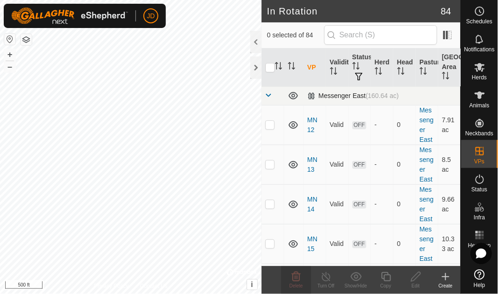
click at [267, 95] on span at bounding box center [268, 95] width 7 height 7
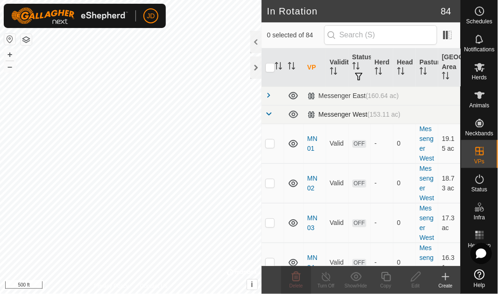
click at [268, 114] on span at bounding box center [268, 113] width 7 height 7
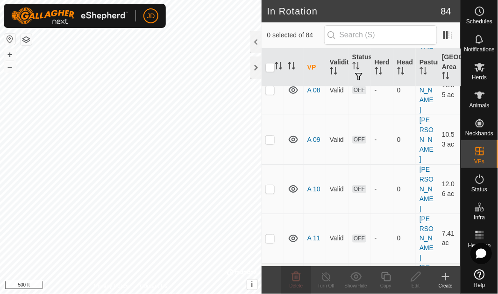
scroll to position [191, 0]
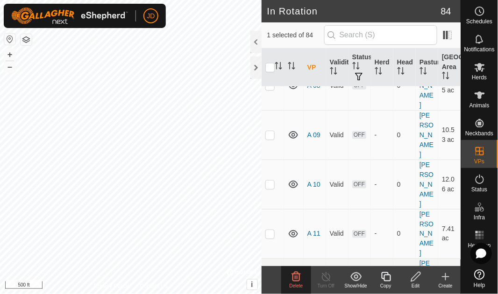
click at [299, 277] on icon at bounding box center [296, 276] width 9 height 9
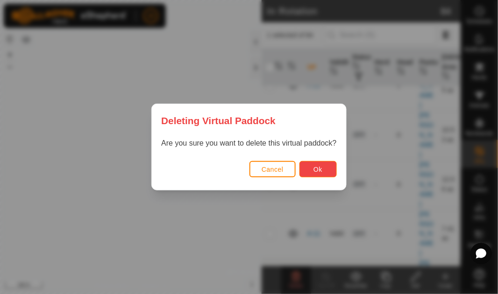
click at [322, 172] on span "Ok" at bounding box center [317, 169] width 9 height 7
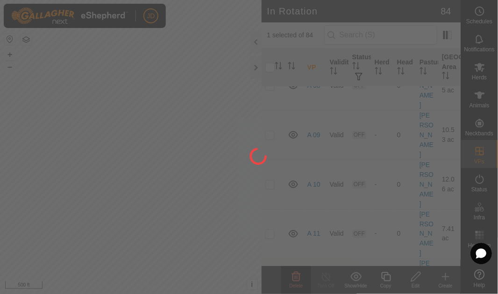
checkbox input "false"
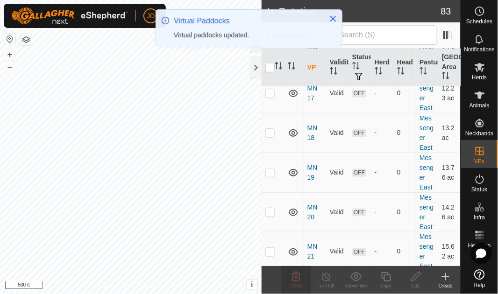
scroll to position [0, 0]
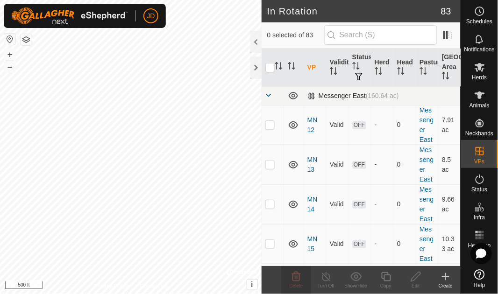
click at [268, 94] on span at bounding box center [268, 95] width 7 height 7
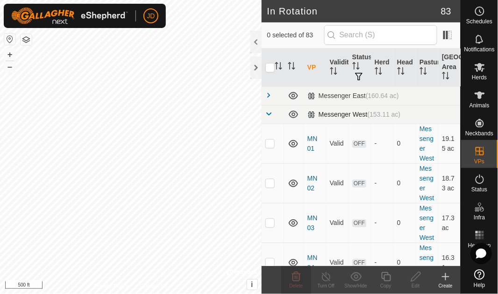
click at [270, 112] on span at bounding box center [268, 113] width 7 height 7
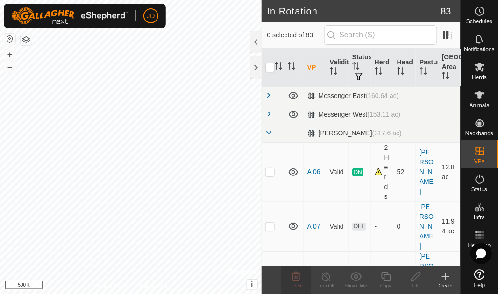
scroll to position [191, 0]
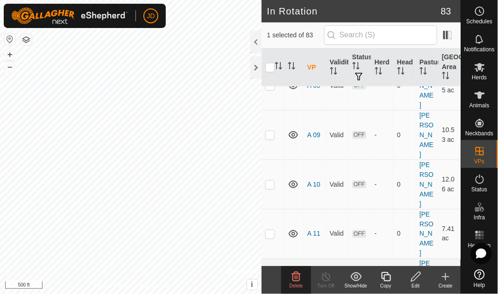
click at [299, 277] on icon at bounding box center [296, 276] width 11 height 11
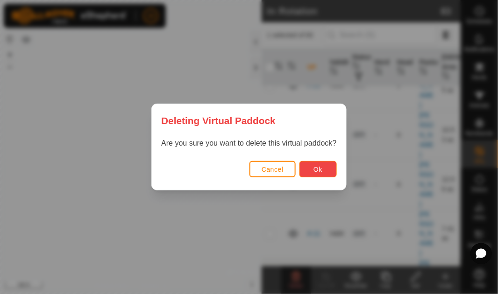
click at [322, 172] on span "Ok" at bounding box center [317, 169] width 9 height 7
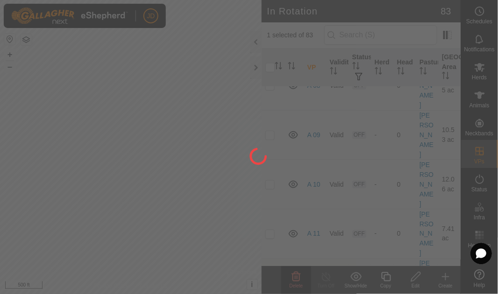
checkbox input "false"
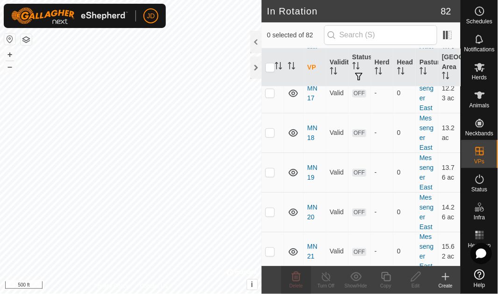
scroll to position [0, 0]
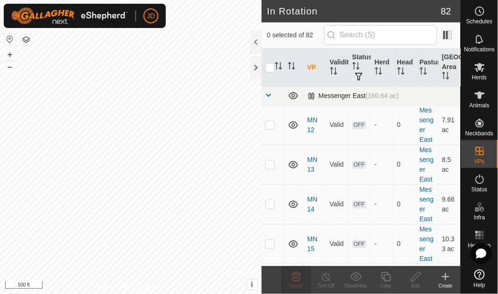
click at [271, 94] on span at bounding box center [268, 95] width 7 height 7
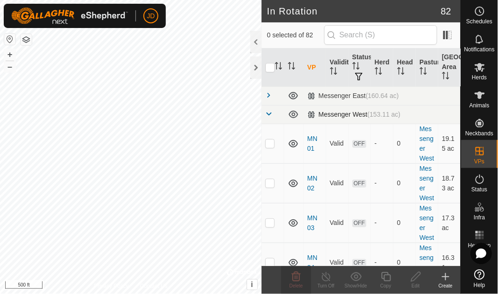
click at [269, 112] on span at bounding box center [268, 113] width 7 height 7
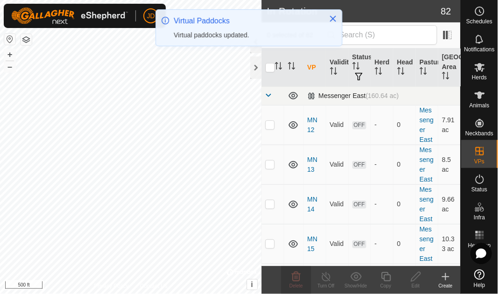
click at [268, 95] on span at bounding box center [268, 95] width 7 height 7
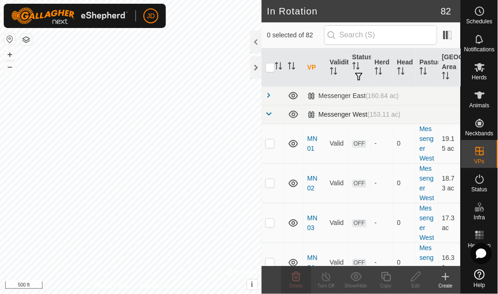
click at [268, 113] on span at bounding box center [268, 113] width 7 height 7
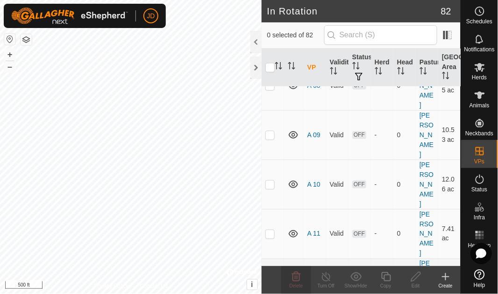
scroll to position [191, 0]
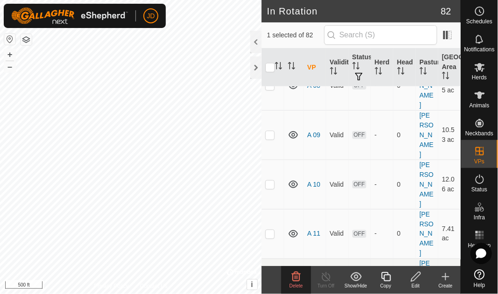
click at [296, 283] on div "Delete" at bounding box center [296, 286] width 30 height 7
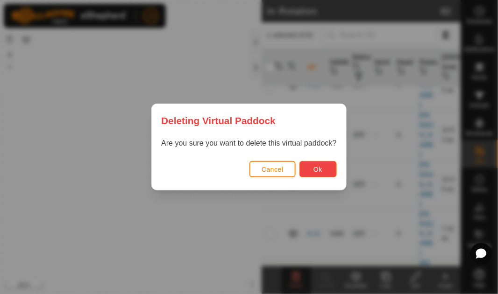
click at [321, 166] on span "Ok" at bounding box center [317, 169] width 9 height 7
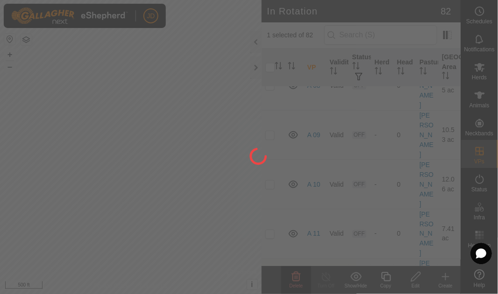
checkbox input "false"
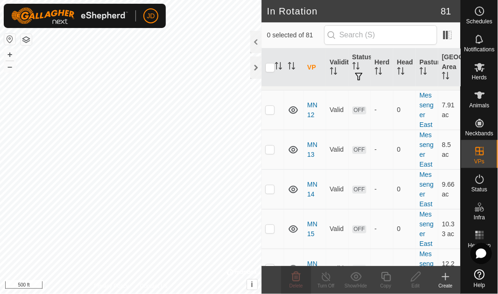
scroll to position [0, 0]
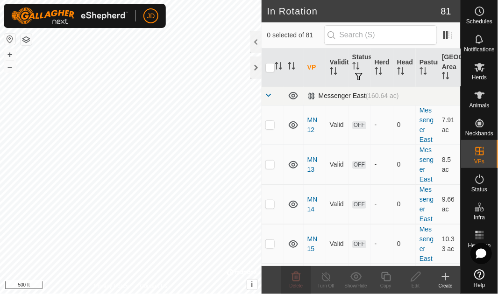
click at [269, 94] on span at bounding box center [268, 95] width 7 height 7
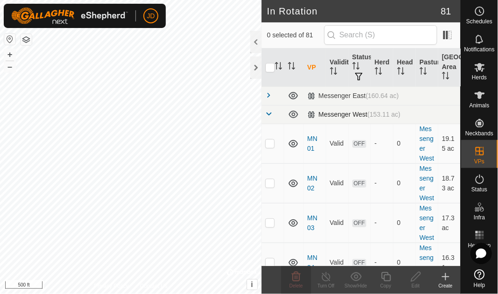
click at [269, 114] on span at bounding box center [268, 113] width 7 height 7
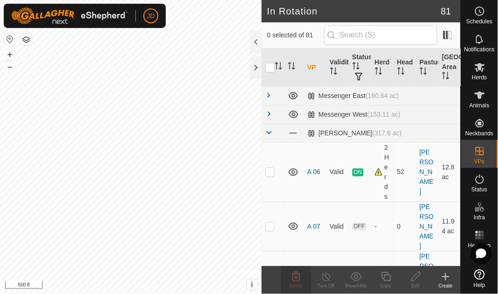
scroll to position [191, 0]
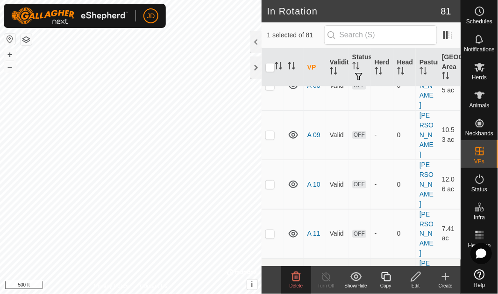
click at [296, 281] on icon at bounding box center [296, 276] width 9 height 9
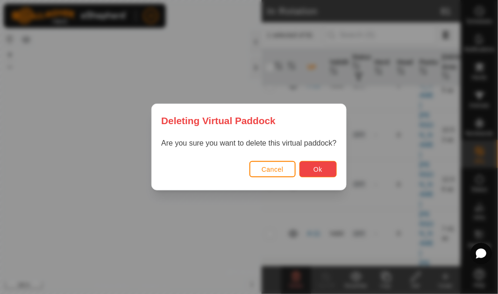
click at [321, 168] on span "Ok" at bounding box center [317, 169] width 9 height 7
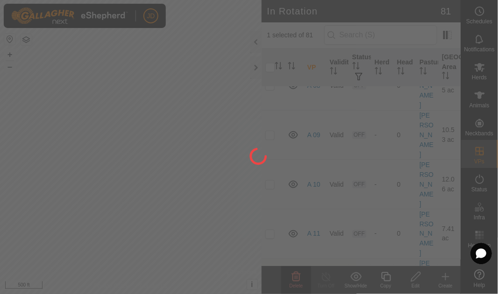
checkbox input "false"
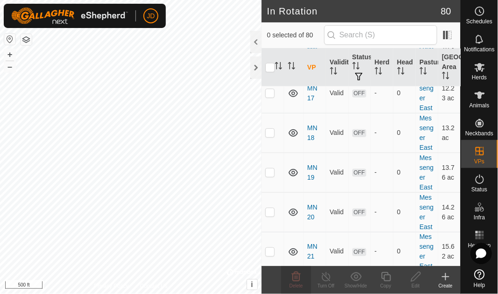
scroll to position [0, 0]
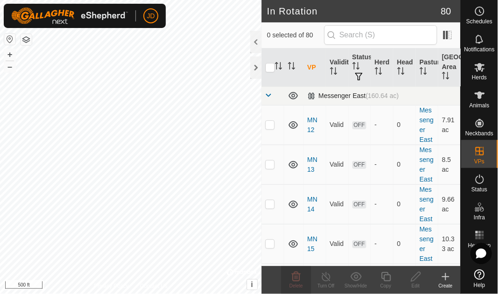
click at [269, 94] on span at bounding box center [268, 95] width 7 height 7
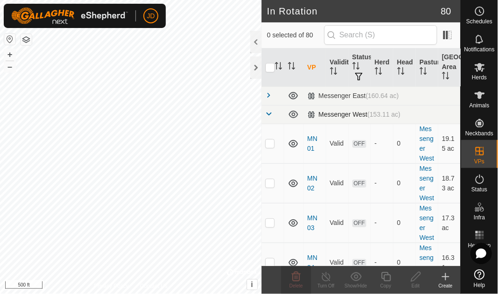
click at [269, 113] on span at bounding box center [268, 113] width 7 height 7
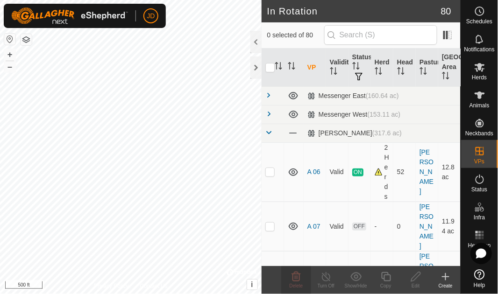
scroll to position [191, 0]
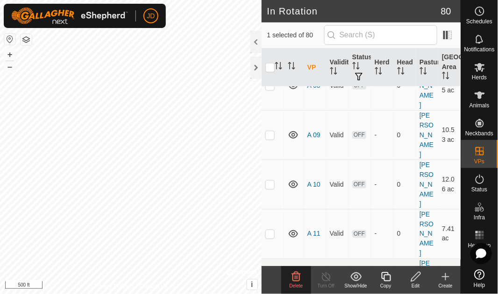
click at [297, 281] on icon at bounding box center [296, 276] width 9 height 9
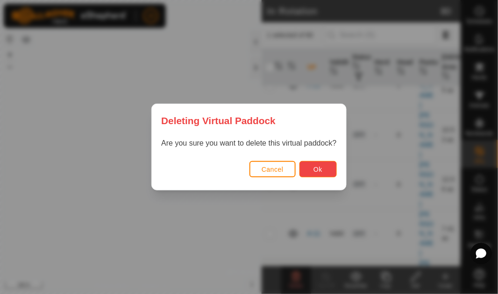
click at [322, 171] on span "Ok" at bounding box center [317, 169] width 9 height 7
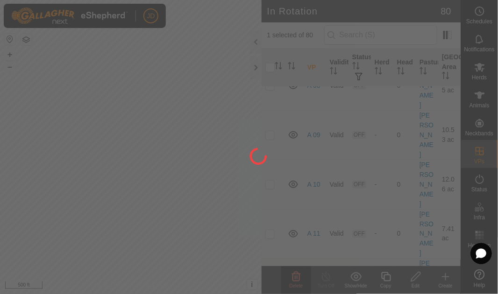
checkbox input "false"
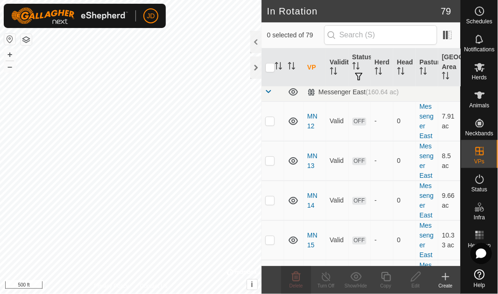
scroll to position [0, 0]
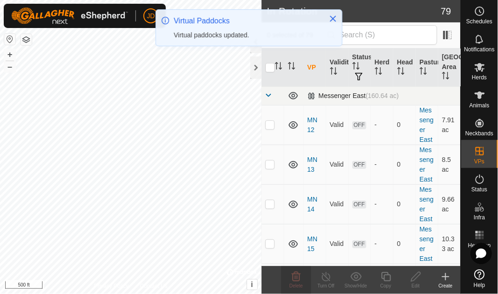
click at [270, 94] on span at bounding box center [268, 95] width 7 height 7
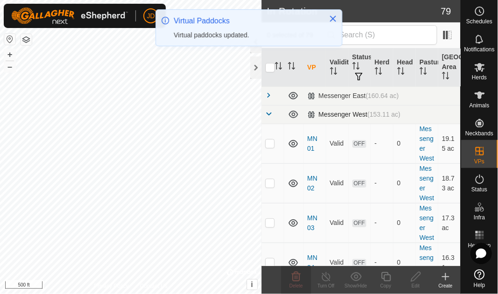
click at [270, 115] on span at bounding box center [268, 113] width 7 height 7
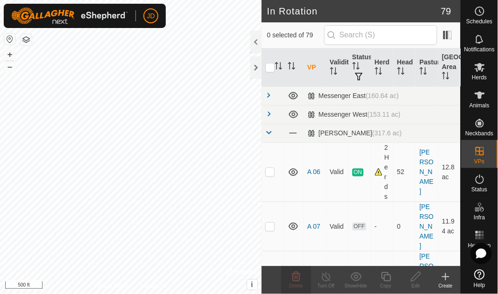
scroll to position [191, 0]
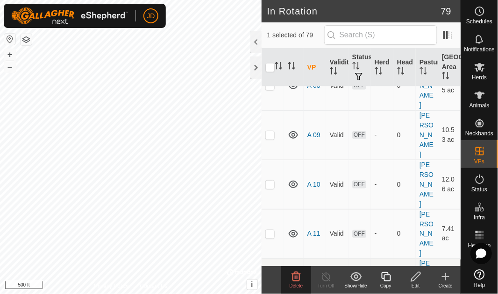
click at [297, 279] on icon at bounding box center [296, 276] width 11 height 11
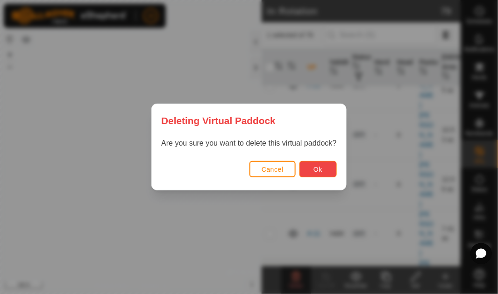
click at [324, 165] on button "Ok" at bounding box center [317, 169] width 37 height 16
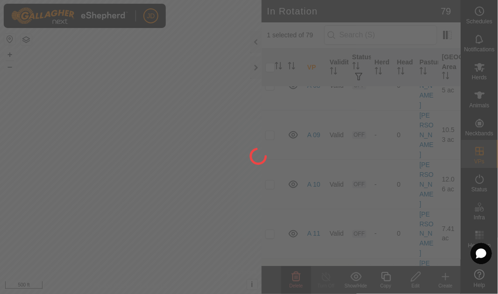
checkbox input "false"
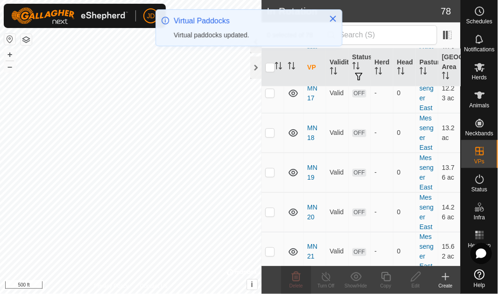
scroll to position [0, 0]
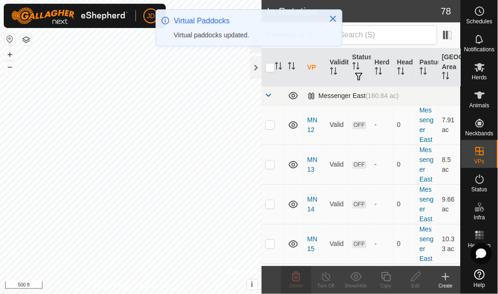
click at [270, 96] on span at bounding box center [268, 95] width 7 height 7
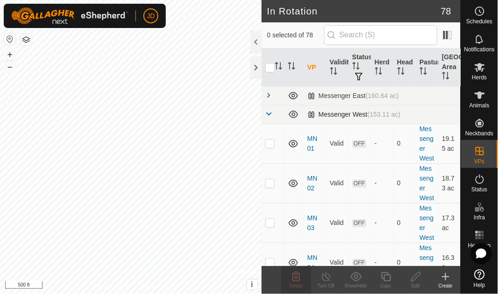
click at [269, 114] on span at bounding box center [268, 113] width 7 height 7
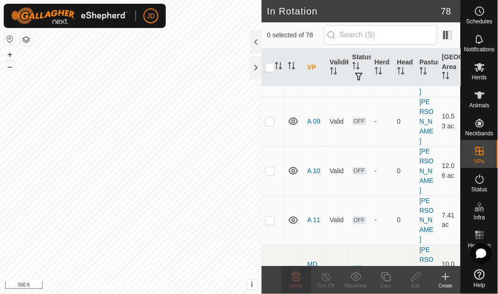
scroll to position [191, 0]
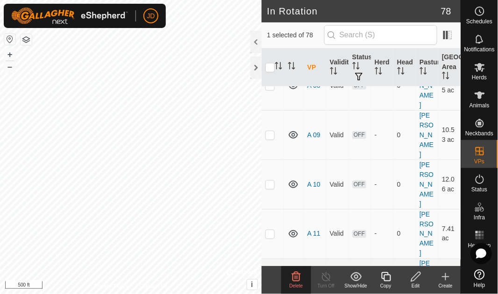
click at [300, 281] on icon at bounding box center [296, 276] width 11 height 11
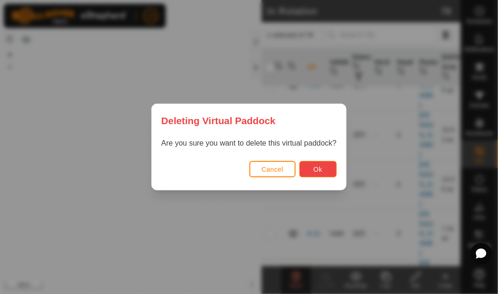
click at [319, 166] on span "Ok" at bounding box center [317, 169] width 9 height 7
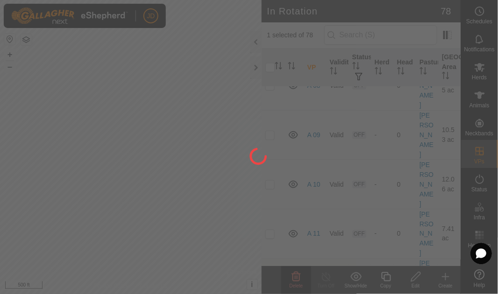
checkbox input "false"
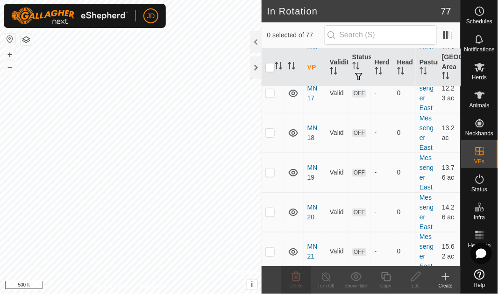
scroll to position [0, 0]
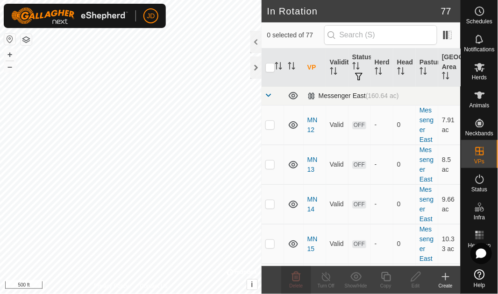
click at [269, 94] on span at bounding box center [268, 95] width 7 height 7
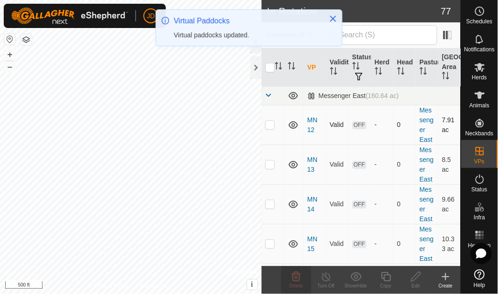
click at [269, 114] on td at bounding box center [273, 125] width 22 height 40
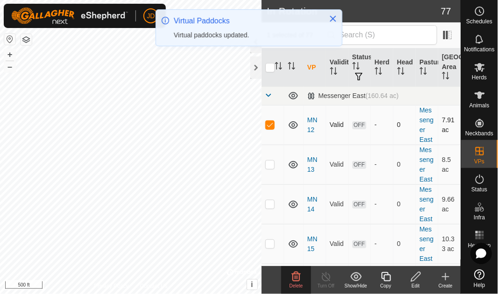
click at [270, 123] on p-checkbox at bounding box center [269, 124] width 9 height 7
checkbox input "false"
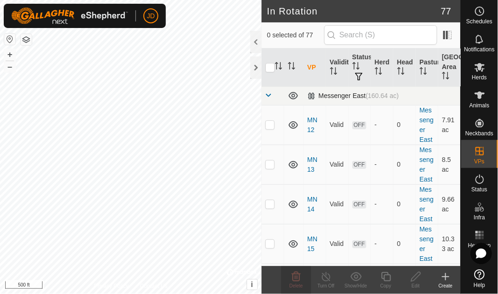
click at [269, 96] on span at bounding box center [268, 95] width 7 height 7
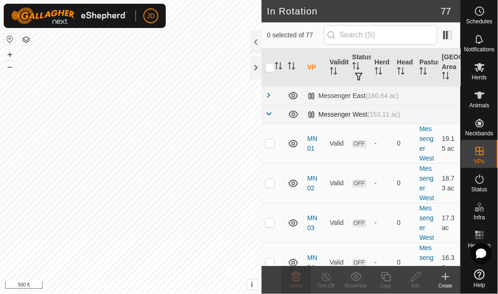
click at [269, 114] on span at bounding box center [268, 113] width 7 height 7
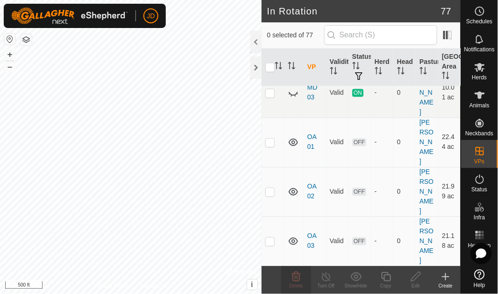
scroll to position [572, 0]
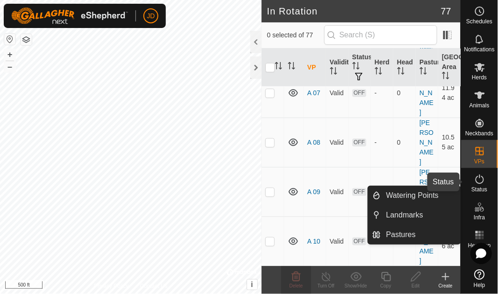
click at [478, 180] on icon at bounding box center [479, 179] width 11 height 11
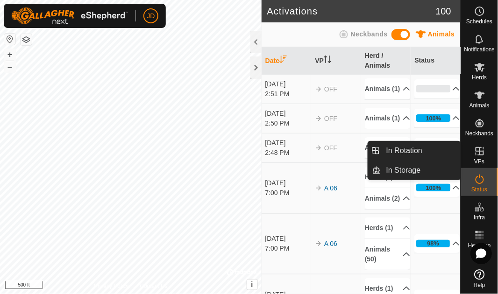
click at [484, 154] on icon at bounding box center [479, 151] width 11 height 11
click at [429, 151] on link "In Rotation" at bounding box center [421, 151] width 80 height 19
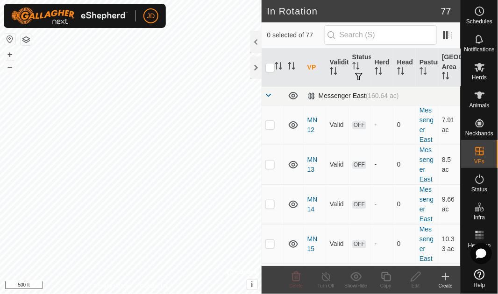
click at [271, 93] on span at bounding box center [268, 95] width 7 height 7
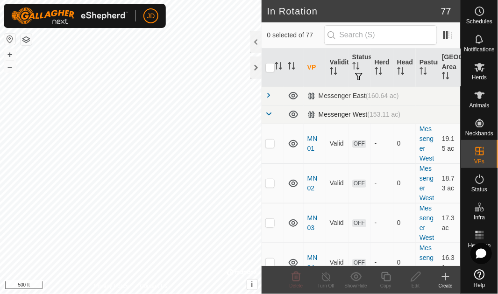
click at [268, 113] on span at bounding box center [268, 113] width 7 height 7
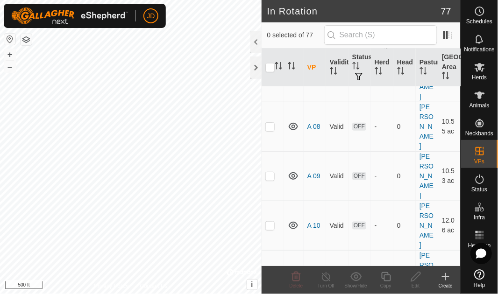
scroll to position [162, 0]
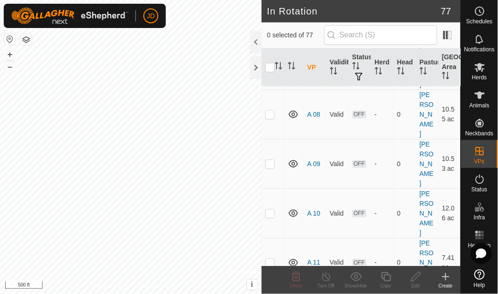
checkbox input "true"
click at [327, 281] on icon at bounding box center [326, 276] width 8 height 9
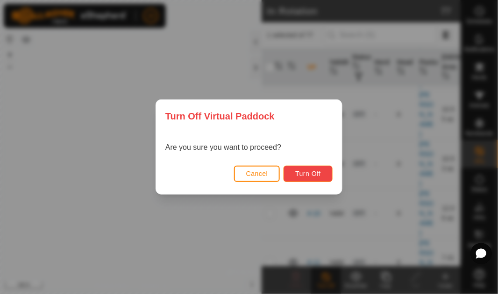
click at [314, 171] on span "Turn Off" at bounding box center [308, 173] width 26 height 7
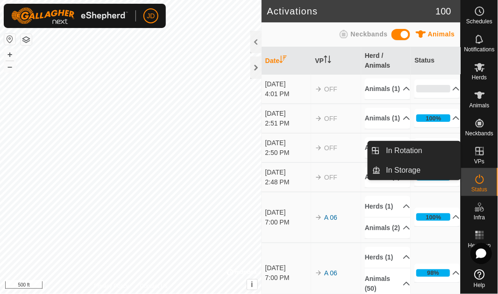
click at [479, 153] on icon at bounding box center [479, 151] width 11 height 11
drag, startPoint x: 486, startPoint y: 167, endPoint x: 483, endPoint y: 156, distance: 11.6
click at [483, 156] on icon at bounding box center [479, 151] width 11 height 11
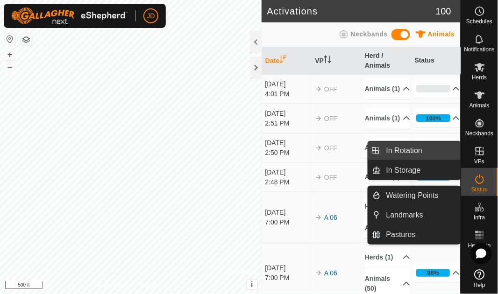
click at [418, 153] on link "In Rotation" at bounding box center [421, 151] width 80 height 19
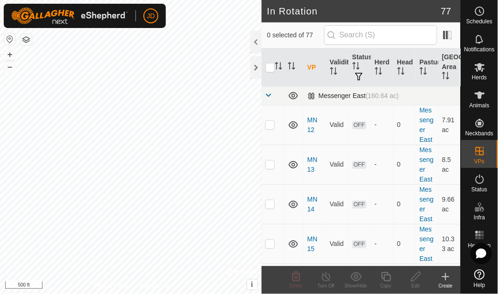
click at [268, 93] on span at bounding box center [268, 95] width 7 height 7
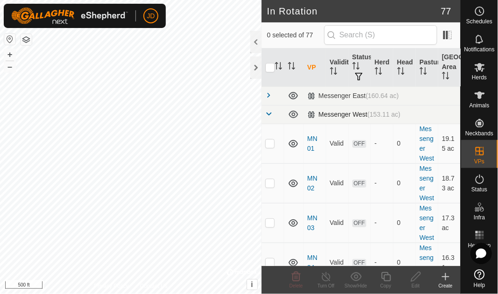
click at [269, 113] on span at bounding box center [268, 113] width 7 height 7
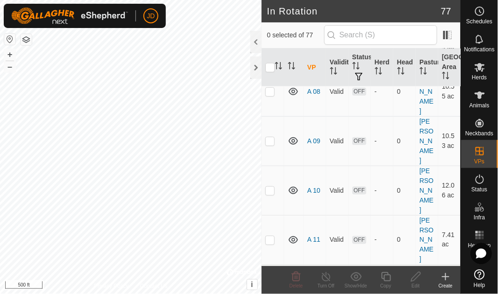
scroll to position [191, 0]
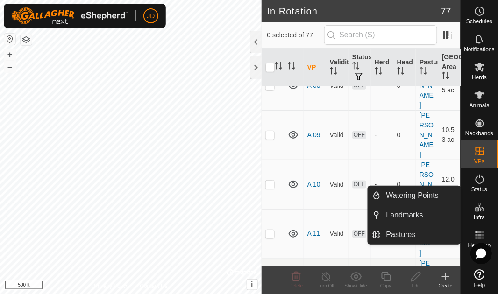
click at [484, 276] on icon at bounding box center [480, 275] width 10 height 10
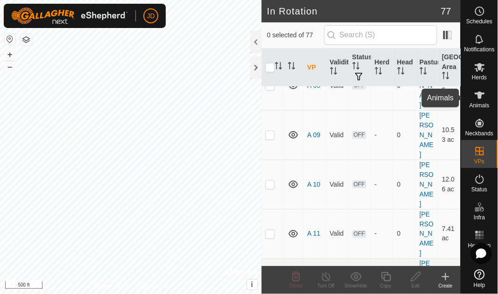
click at [478, 95] on icon at bounding box center [480, 95] width 10 height 7
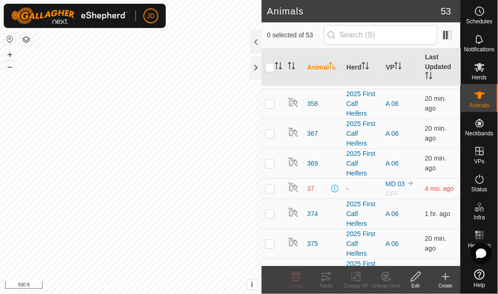
scroll to position [191, 0]
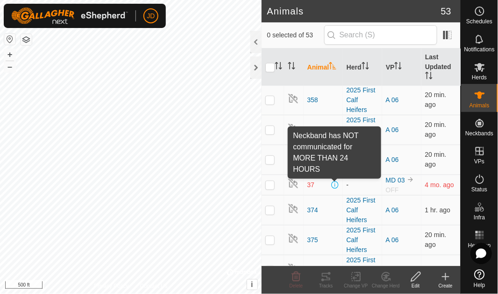
click at [334, 184] on span at bounding box center [335, 184] width 7 height 7
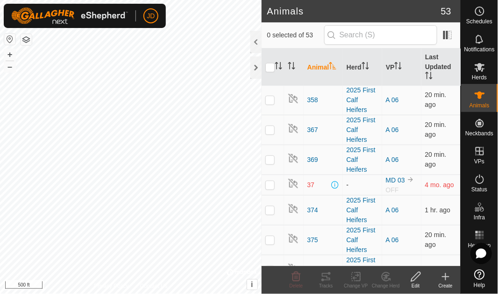
click at [270, 184] on p-checkbox at bounding box center [269, 184] width 9 height 7
checkbox input "true"
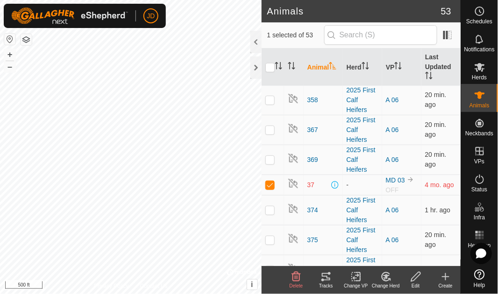
click at [297, 277] on icon at bounding box center [296, 276] width 9 height 9
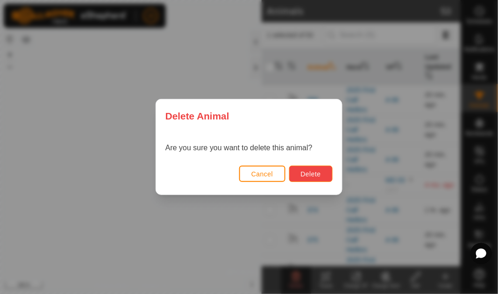
click at [314, 173] on span "Delete" at bounding box center [311, 174] width 20 height 7
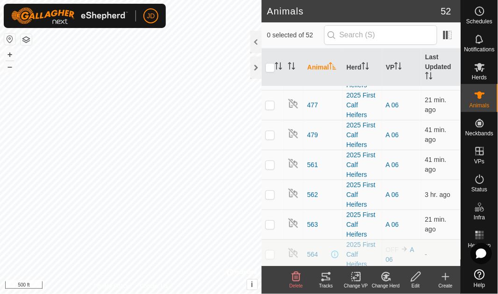
scroll to position [1352, 0]
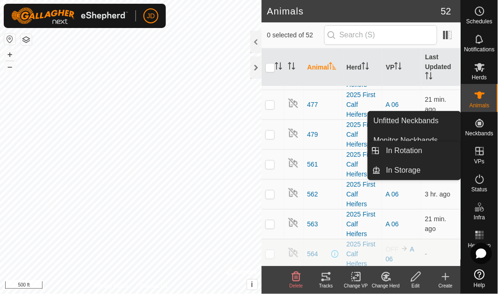
click at [481, 154] on icon at bounding box center [479, 151] width 11 height 11
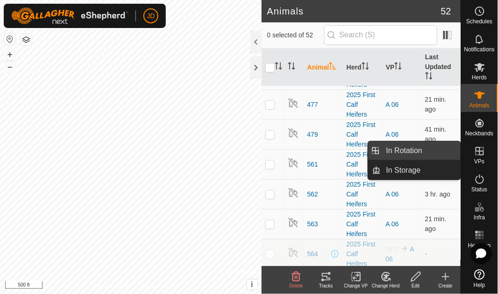
click at [425, 154] on link "In Rotation" at bounding box center [421, 151] width 80 height 19
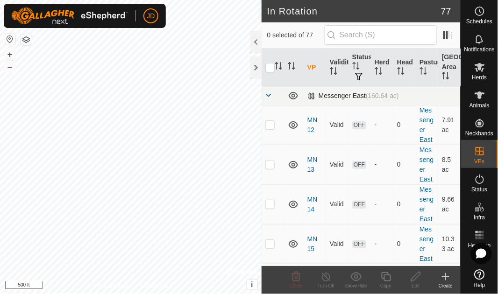
click at [270, 94] on span at bounding box center [268, 95] width 7 height 7
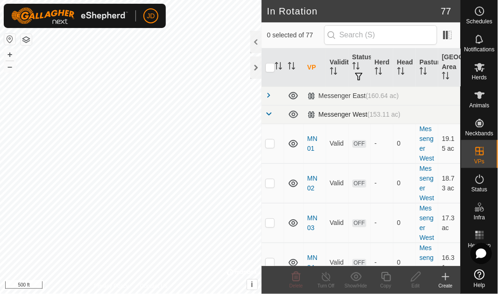
click at [268, 113] on span at bounding box center [268, 113] width 7 height 7
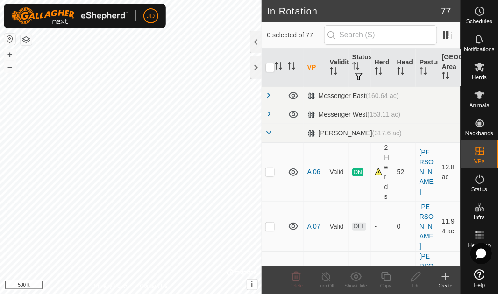
scroll to position [191, 0]
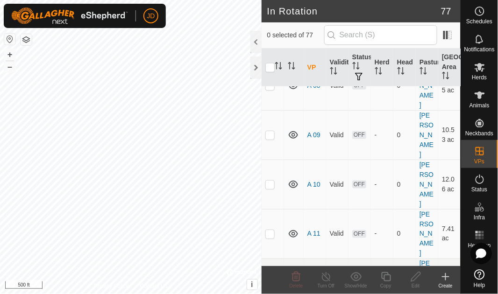
click at [272, 280] on p-checkbox at bounding box center [269, 283] width 9 height 7
checkbox input "true"
click at [330, 282] on icon at bounding box center [326, 276] width 12 height 11
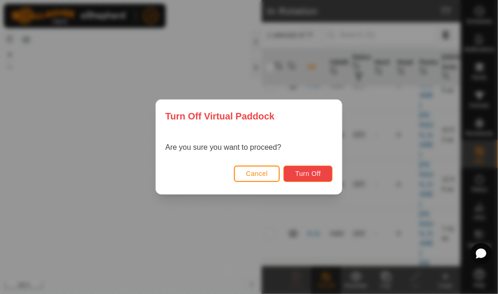
click at [310, 172] on span "Turn Off" at bounding box center [308, 173] width 26 height 7
click at [301, 173] on span "Turn Off" at bounding box center [308, 173] width 26 height 7
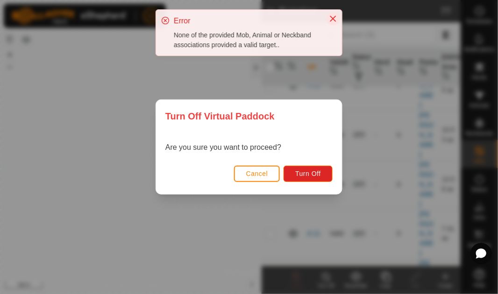
click at [331, 20] on icon "Close" at bounding box center [333, 19] width 6 height 6
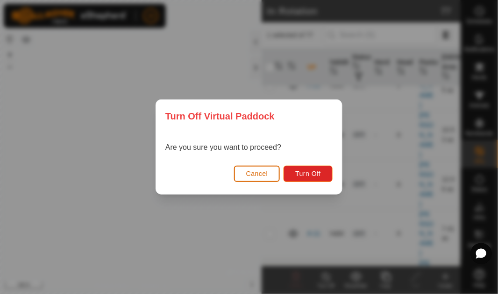
click at [260, 166] on button "Cancel" at bounding box center [257, 174] width 46 height 16
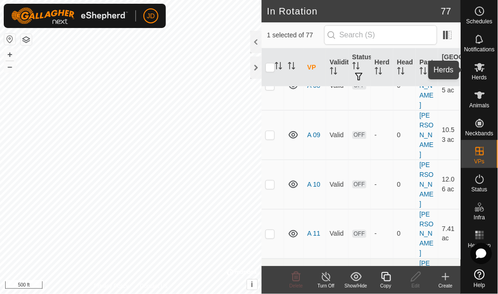
click at [483, 78] on span "Herds" at bounding box center [479, 78] width 15 height 6
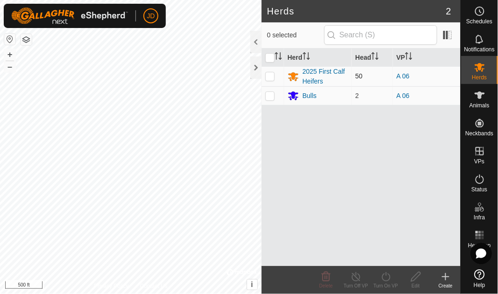
click at [272, 77] on p-checkbox at bounding box center [269, 75] width 9 height 7
checkbox input "true"
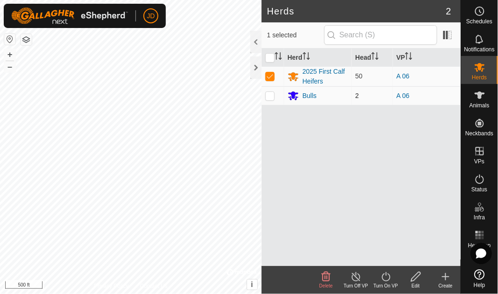
click at [270, 97] on p-checkbox at bounding box center [269, 95] width 9 height 7
checkbox input "true"
click at [270, 97] on p-checkbox at bounding box center [269, 95] width 9 height 7
checkbox input "false"
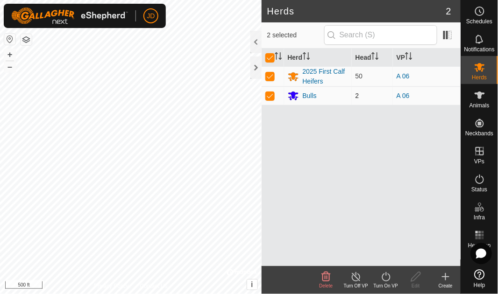
checkbox input "false"
click at [309, 95] on div "Bulls" at bounding box center [310, 96] width 14 height 10
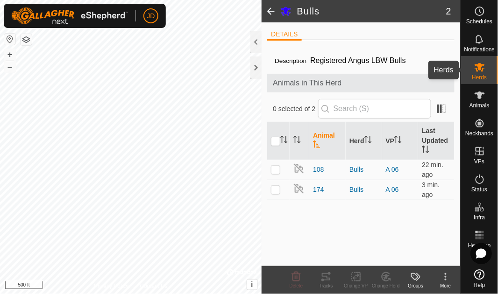
click at [482, 71] on icon at bounding box center [480, 67] width 10 height 9
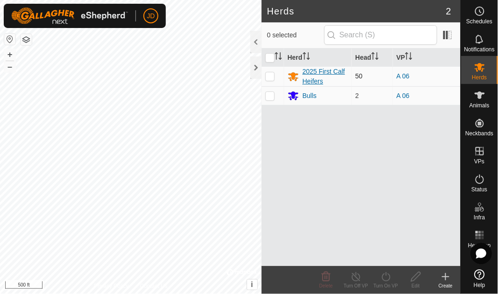
click at [318, 72] on div "2025 First Calf Heifers" at bounding box center [325, 77] width 45 height 20
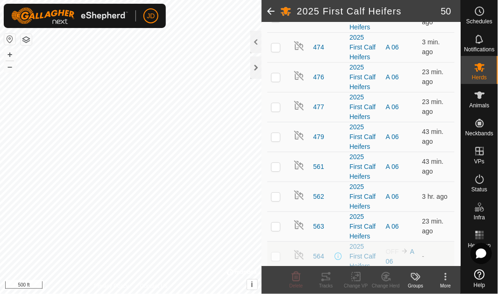
scroll to position [1397, 0]
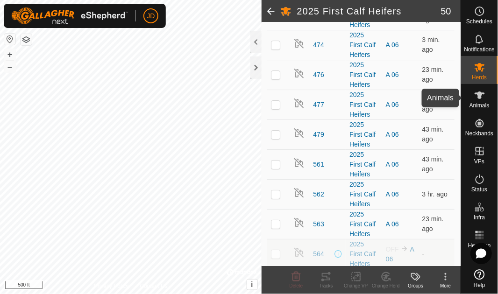
click at [485, 103] on span "Animals" at bounding box center [479, 106] width 20 height 6
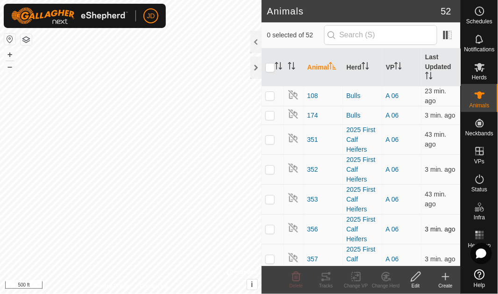
click at [455, 220] on td "3 min. ago" at bounding box center [440, 229] width 39 height 30
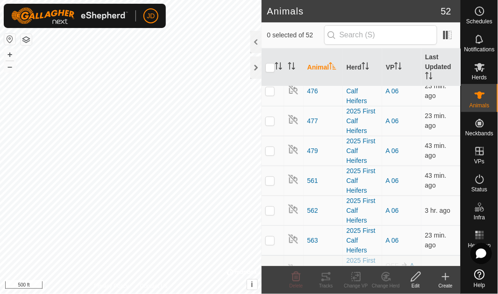
scroll to position [1350, 0]
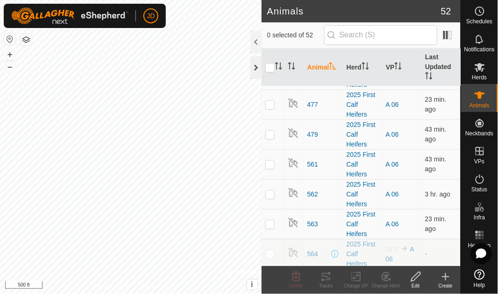
click at [258, 69] on div at bounding box center [255, 68] width 11 height 22
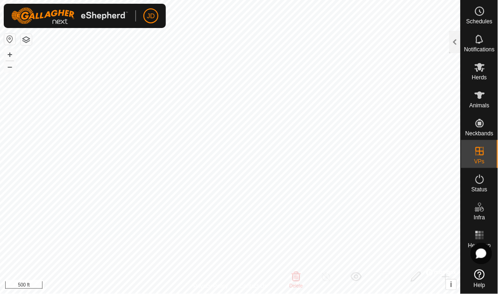
checkbox input "false"
checkbox input "true"
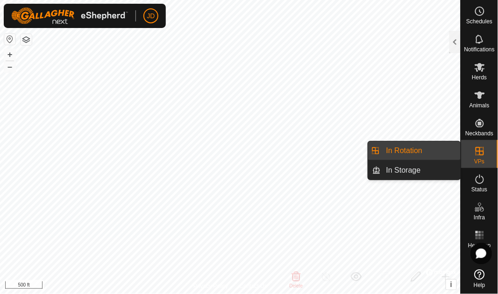
click at [483, 153] on icon at bounding box center [480, 151] width 8 height 8
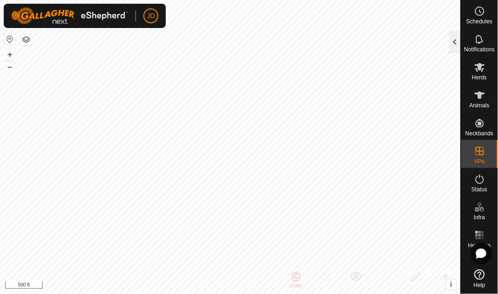
click at [454, 43] on div at bounding box center [454, 42] width 11 height 22
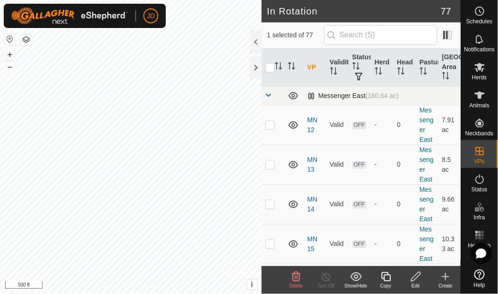
click at [268, 93] on span at bounding box center [268, 95] width 7 height 7
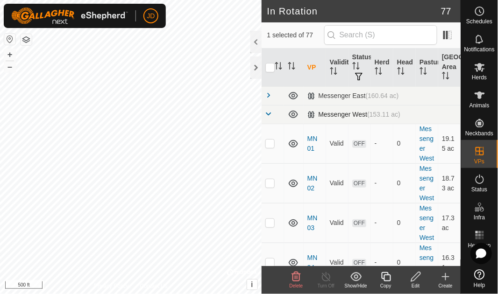
click at [268, 112] on span at bounding box center [268, 113] width 7 height 7
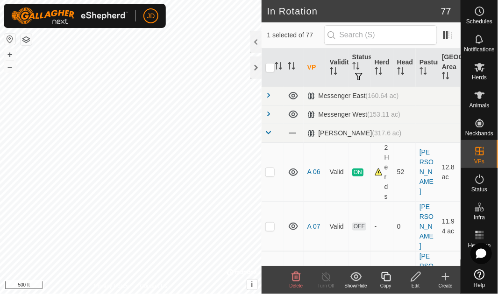
scroll to position [191, 0]
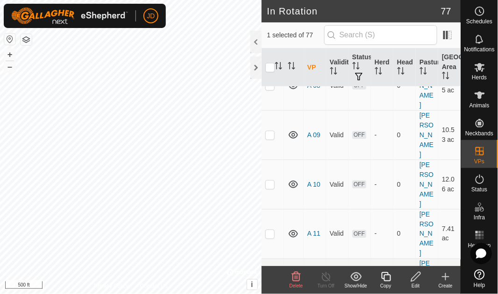
click at [270, 280] on p-checkbox at bounding box center [269, 283] width 9 height 7
checkbox input "true"
click at [295, 279] on icon at bounding box center [296, 276] width 9 height 9
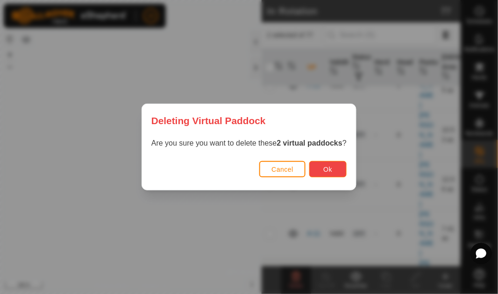
click at [338, 170] on button "Ok" at bounding box center [327, 169] width 37 height 16
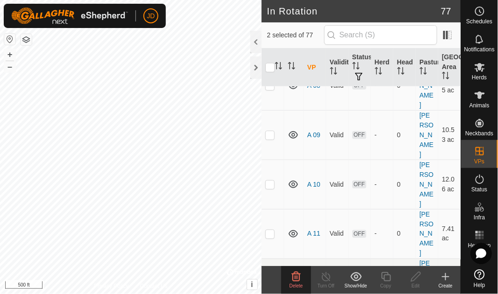
click at [296, 284] on span "Delete" at bounding box center [297, 286] width 14 height 5
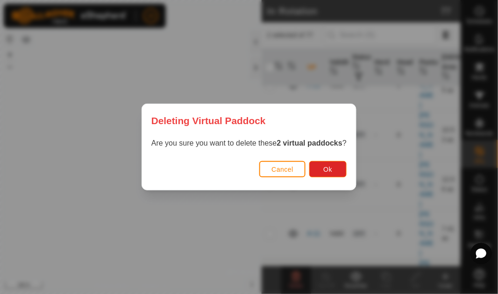
click at [289, 171] on span "Cancel" at bounding box center [282, 169] width 22 height 7
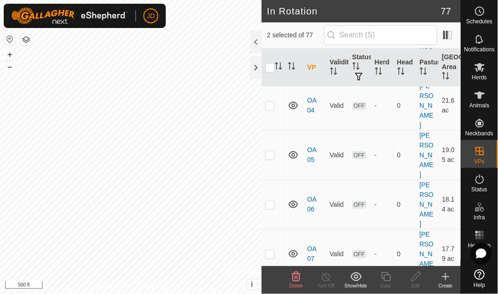
scroll to position [572, 0]
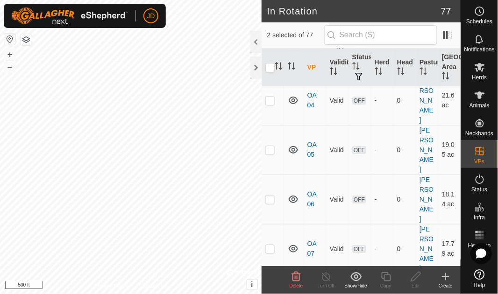
checkbox input "false"
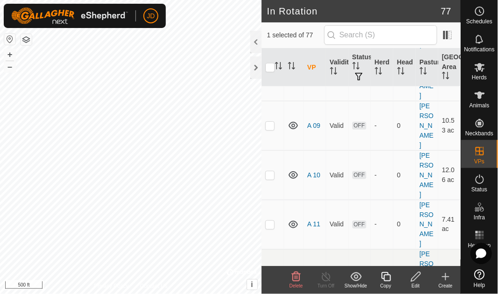
scroll to position [191, 0]
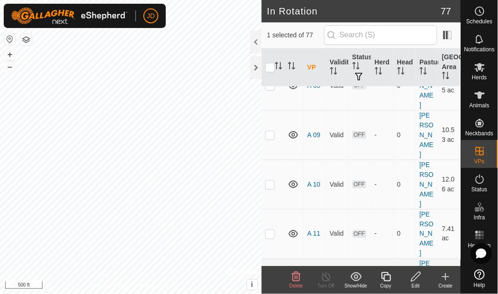
click at [299, 279] on icon at bounding box center [296, 276] width 11 height 11
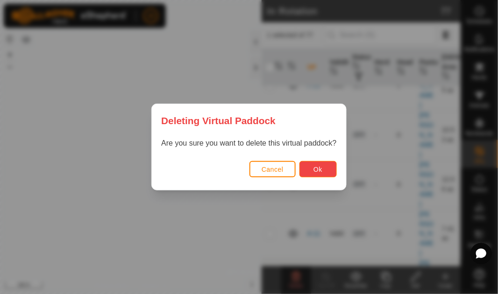
click at [323, 169] on button "Ok" at bounding box center [317, 169] width 37 height 16
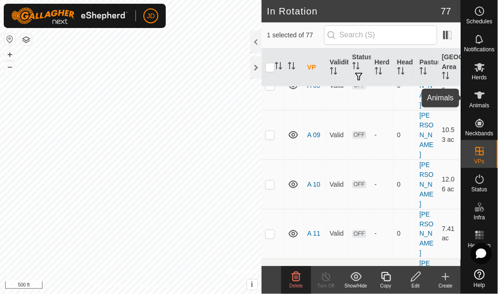
click at [479, 99] on icon at bounding box center [480, 95] width 10 height 7
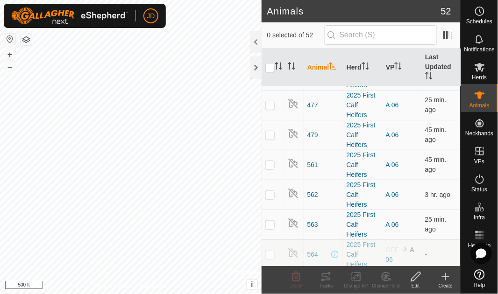
scroll to position [1350, 0]
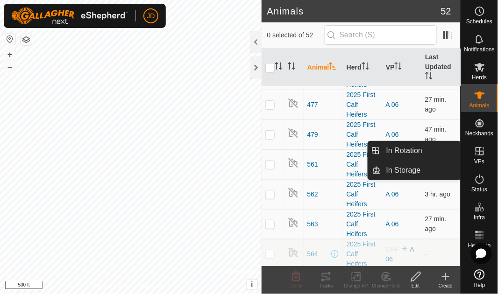
drag, startPoint x: 480, startPoint y: 165, endPoint x: 480, endPoint y: 151, distance: 14.5
click at [480, 151] on icon at bounding box center [480, 151] width 8 height 8
click at [425, 153] on link "In Rotation" at bounding box center [421, 151] width 80 height 19
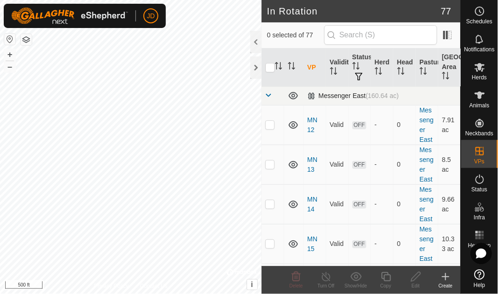
click at [269, 94] on span at bounding box center [268, 95] width 7 height 7
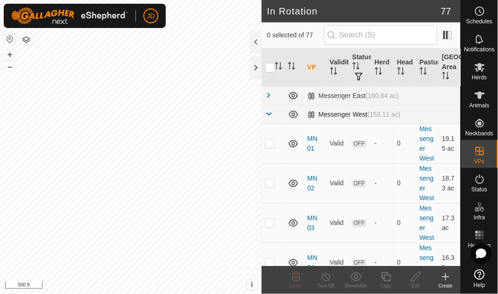
click at [271, 112] on span at bounding box center [268, 113] width 7 height 7
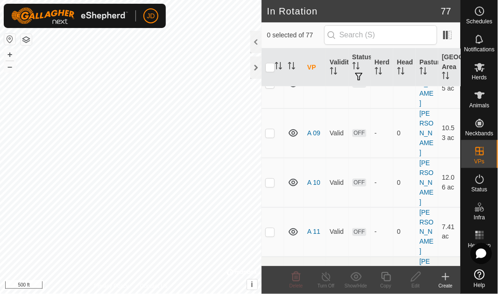
scroll to position [191, 0]
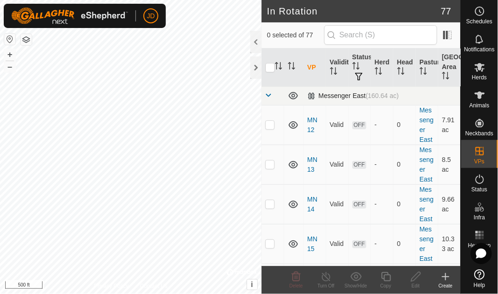
click at [269, 92] on span at bounding box center [268, 95] width 7 height 7
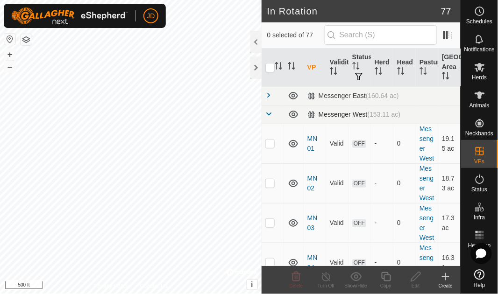
click at [268, 112] on span at bounding box center [268, 113] width 7 height 7
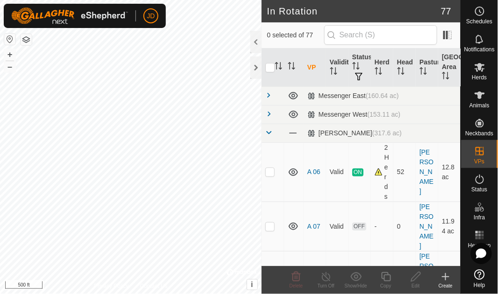
scroll to position [191, 0]
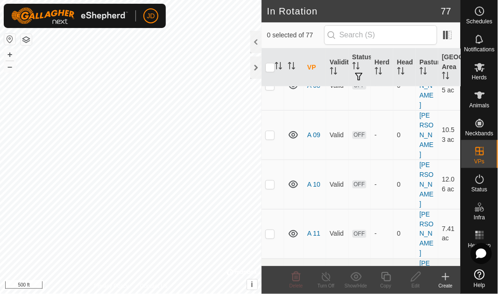
checkbox input "true"
click at [330, 282] on icon at bounding box center [326, 276] width 12 height 11
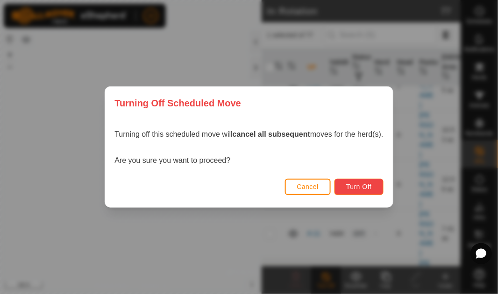
click at [371, 188] on span "Turn Off" at bounding box center [359, 186] width 26 height 7
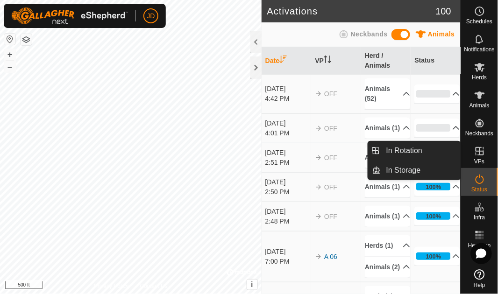
click at [482, 155] on icon at bounding box center [480, 151] width 8 height 8
click at [432, 155] on link "In Rotation" at bounding box center [421, 151] width 80 height 19
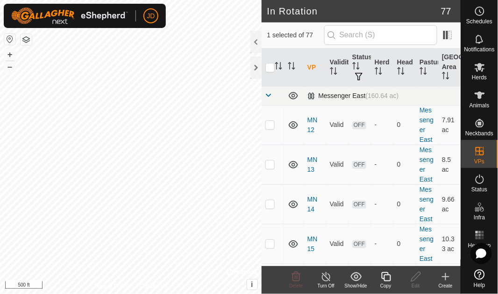
click at [268, 93] on span at bounding box center [268, 95] width 7 height 7
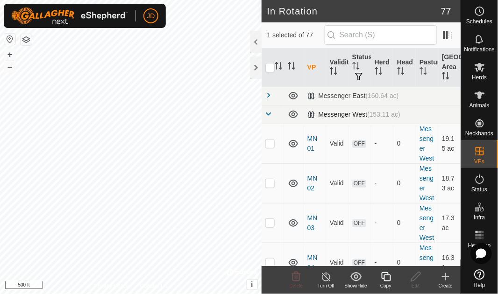
click at [268, 113] on span at bounding box center [268, 113] width 7 height 7
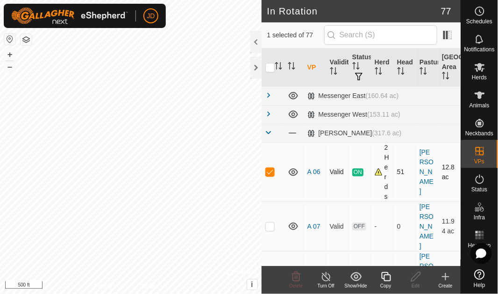
click at [270, 171] on p-checkbox at bounding box center [269, 171] width 9 height 7
click at [271, 174] on p-checkbox at bounding box center [269, 171] width 9 height 7
checkbox input "true"
click at [329, 280] on icon at bounding box center [326, 276] width 12 height 11
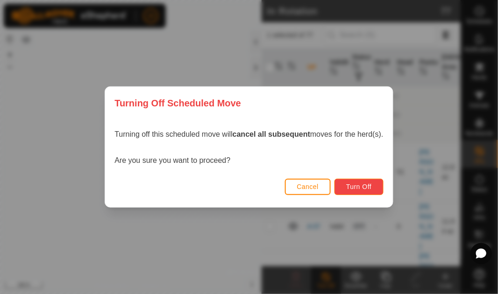
click at [372, 185] on span "Turn Off" at bounding box center [359, 186] width 26 height 7
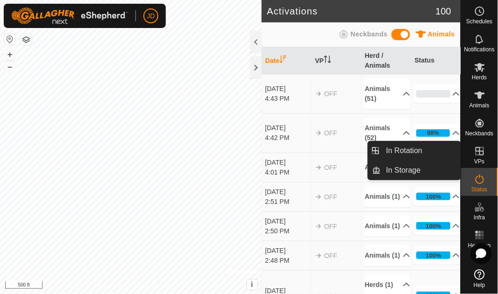
click at [481, 156] on icon at bounding box center [479, 151] width 11 height 11
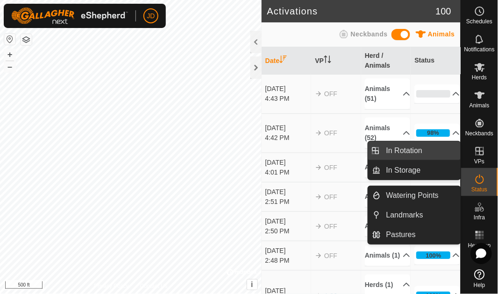
click at [420, 147] on link "In Rotation" at bounding box center [421, 151] width 80 height 19
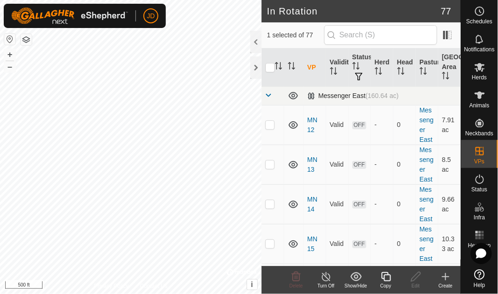
click at [268, 90] on td at bounding box center [273, 95] width 22 height 19
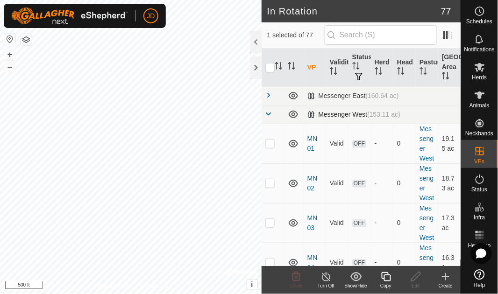
click at [270, 113] on span at bounding box center [268, 113] width 7 height 7
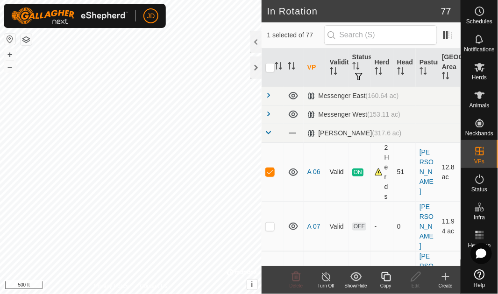
click at [272, 172] on p-checkbox at bounding box center [269, 171] width 9 height 7
checkbox input "false"
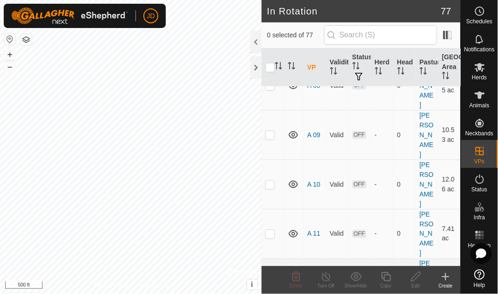
click at [273, 280] on p-checkbox at bounding box center [269, 283] width 9 height 7
checkbox input "true"
click at [298, 281] on icon at bounding box center [296, 276] width 9 height 9
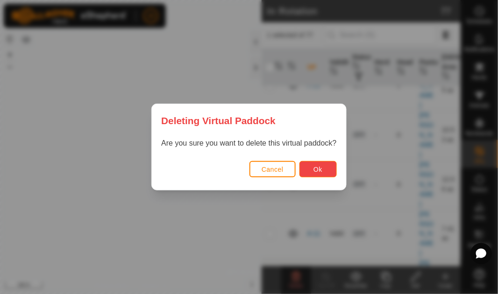
click at [321, 170] on span "Ok" at bounding box center [317, 169] width 9 height 7
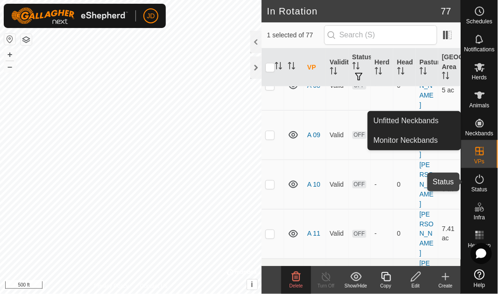
click at [478, 180] on icon at bounding box center [479, 179] width 11 height 11
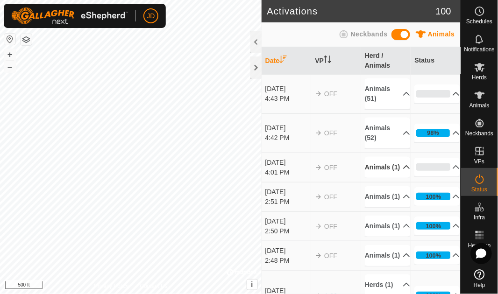
click at [398, 170] on p-accordion-header "Animals (1)" at bounding box center [387, 167] width 45 height 21
click at [444, 92] on p-accordion-header "52%" at bounding box center [436, 94] width 45 height 19
click at [399, 93] on p-accordion-header "Animals (51)" at bounding box center [387, 93] width 45 height 31
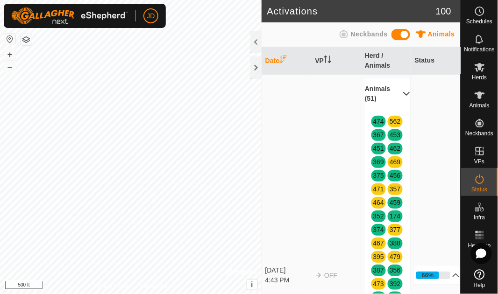
click at [398, 95] on p-accordion-header "Animals (51)" at bounding box center [387, 93] width 45 height 31
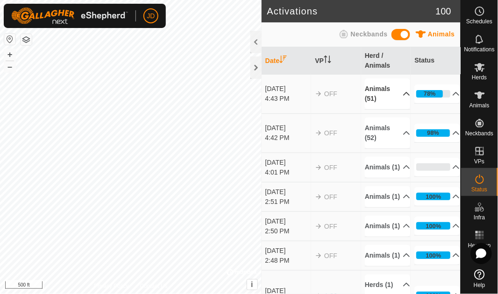
click at [398, 94] on p-accordion-header "Animals (51)" at bounding box center [387, 93] width 45 height 31
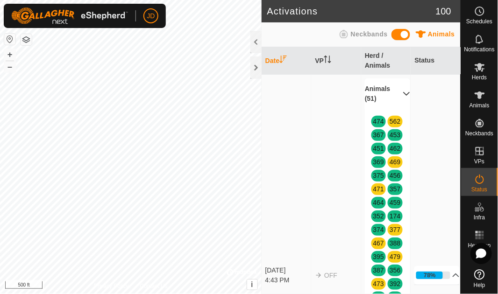
click at [398, 92] on p-accordion-header "Animals (51)" at bounding box center [387, 93] width 45 height 31
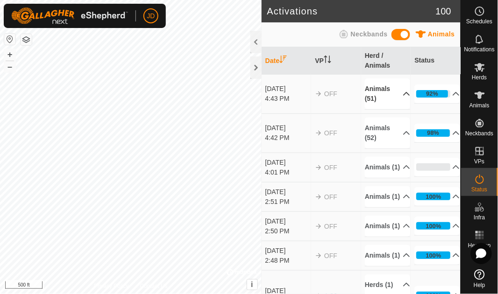
click at [396, 97] on p-accordion-header "Animals (51)" at bounding box center [387, 93] width 45 height 31
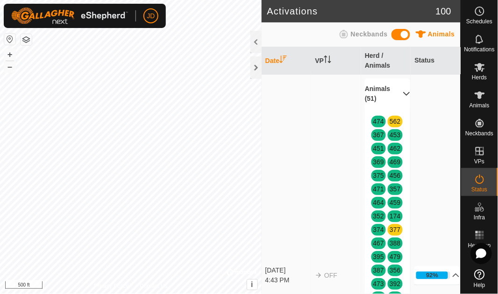
click at [397, 93] on p-accordion-header "Animals (51)" at bounding box center [387, 93] width 45 height 31
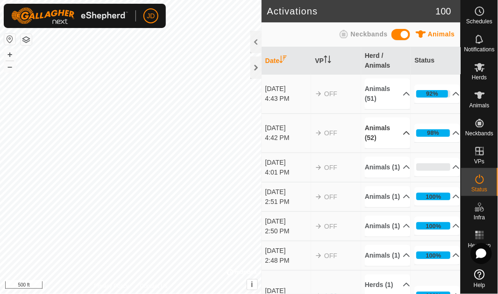
click at [398, 133] on p-accordion-header "Animals (52)" at bounding box center [387, 133] width 45 height 31
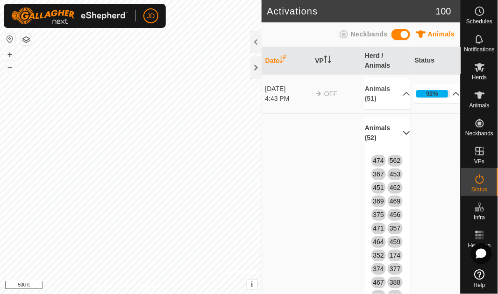
click at [394, 132] on p-accordion-header "Animals (52)" at bounding box center [387, 133] width 45 height 31
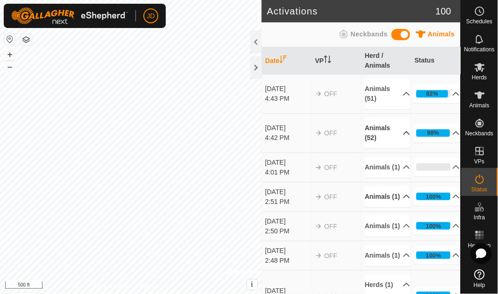
click at [398, 207] on p-accordion-header "Animals (1)" at bounding box center [387, 196] width 45 height 21
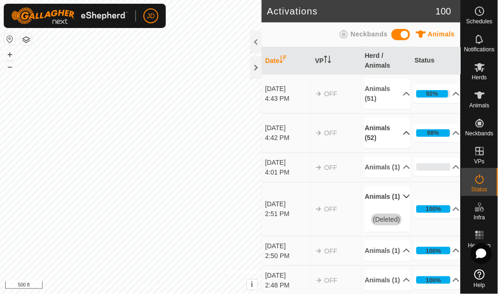
click at [399, 207] on p-accordion-header "Animals (1)" at bounding box center [387, 196] width 45 height 21
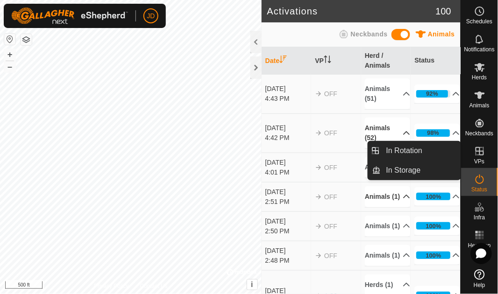
click at [483, 156] on icon at bounding box center [479, 151] width 11 height 11
click at [414, 153] on link "In Rotation" at bounding box center [421, 151] width 80 height 19
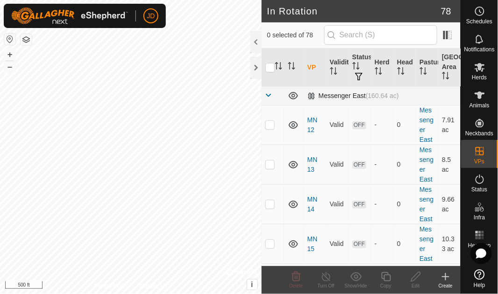
click at [268, 93] on span at bounding box center [268, 95] width 7 height 7
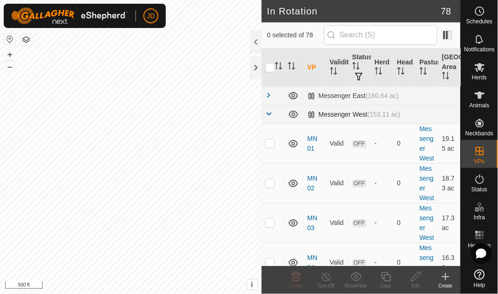
click at [270, 114] on span at bounding box center [268, 113] width 7 height 7
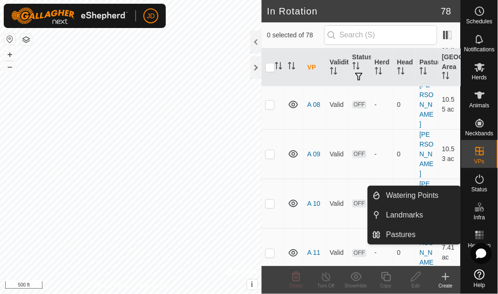
scroll to position [212, 0]
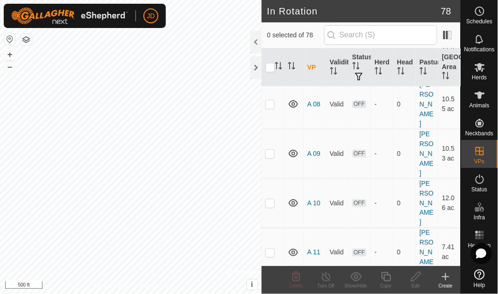
click at [298, 280] on icon at bounding box center [296, 276] width 11 height 11
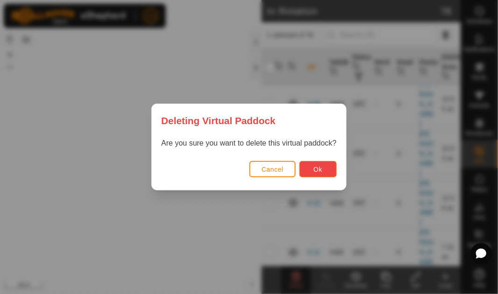
click at [321, 167] on span "Ok" at bounding box center [317, 169] width 9 height 7
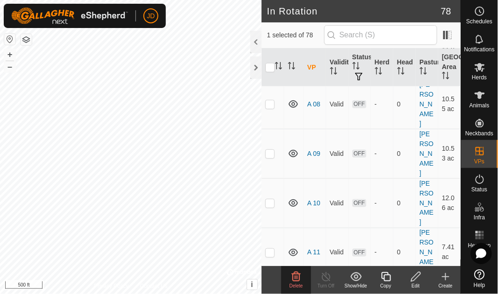
checkbox input "false"
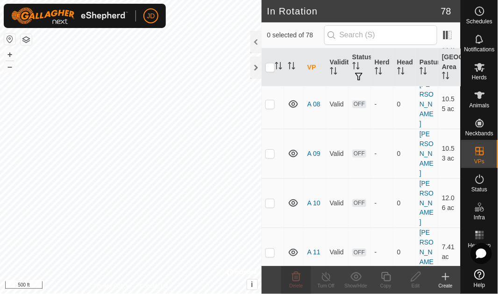
scroll to position [21, 0]
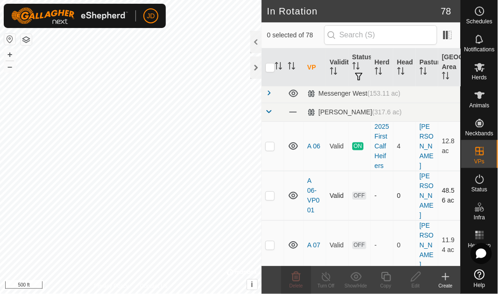
click at [272, 199] on p-checkbox at bounding box center [269, 195] width 9 height 7
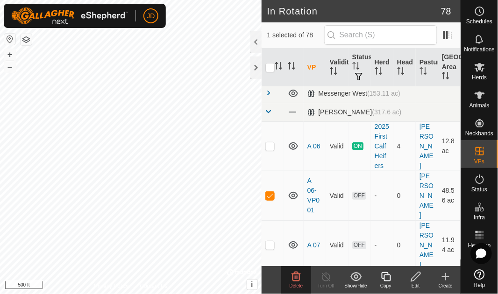
click at [298, 280] on icon at bounding box center [296, 276] width 11 height 11
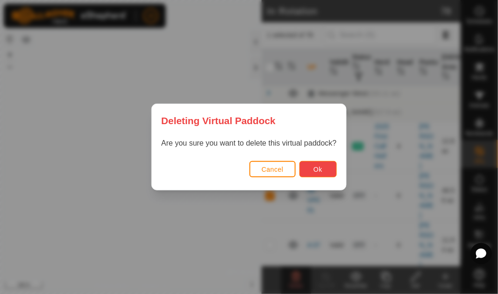
click at [320, 166] on span "Ok" at bounding box center [317, 169] width 9 height 7
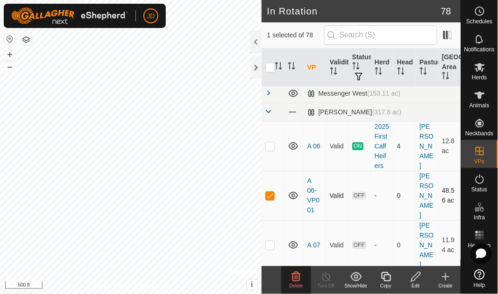
click at [270, 199] on p-checkbox at bounding box center [269, 195] width 9 height 7
checkbox input "false"
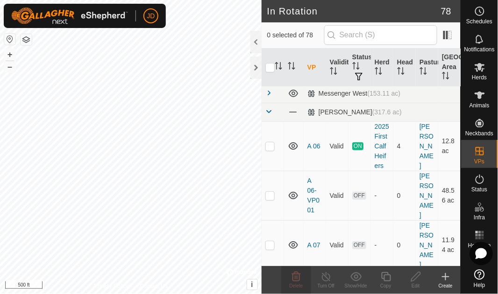
click at [483, 255] on icon at bounding box center [481, 254] width 11 height 11
click at [481, 278] on icon at bounding box center [480, 275] width 10 height 10
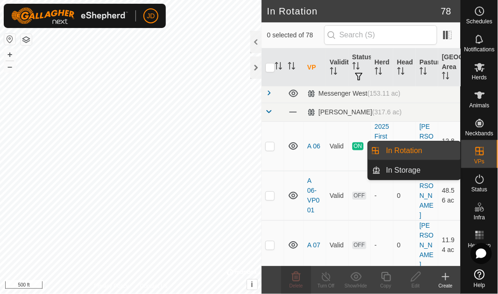
click at [480, 152] on icon at bounding box center [480, 151] width 8 height 8
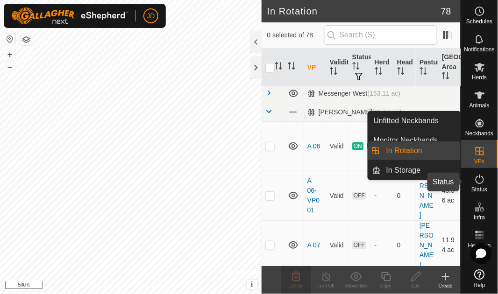
click at [480, 184] on icon at bounding box center [479, 179] width 11 height 11
